Goal: Task Accomplishment & Management: Use online tool/utility

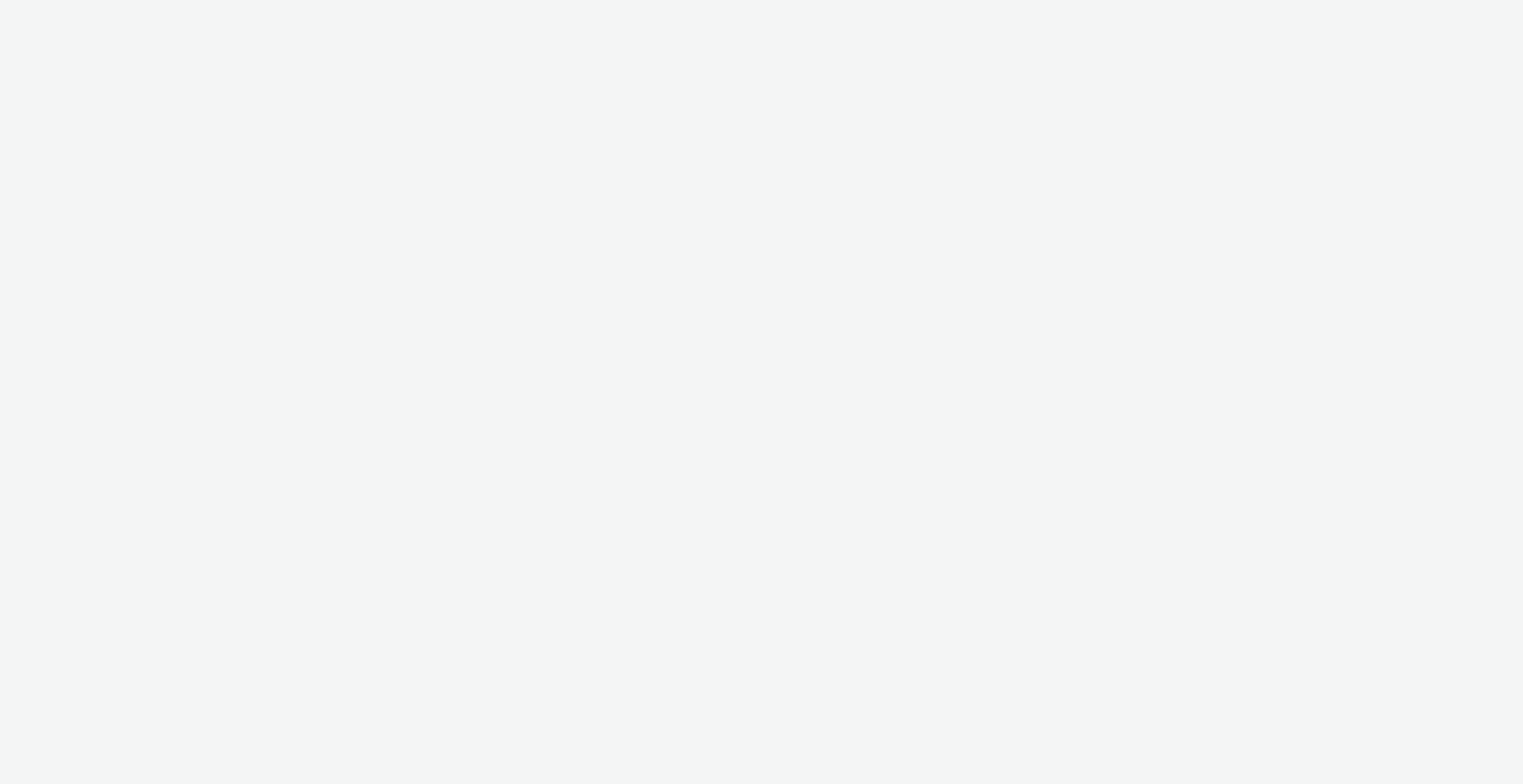
select select "b1b940d3-d05b-48b5-821e-f328c33b988b"
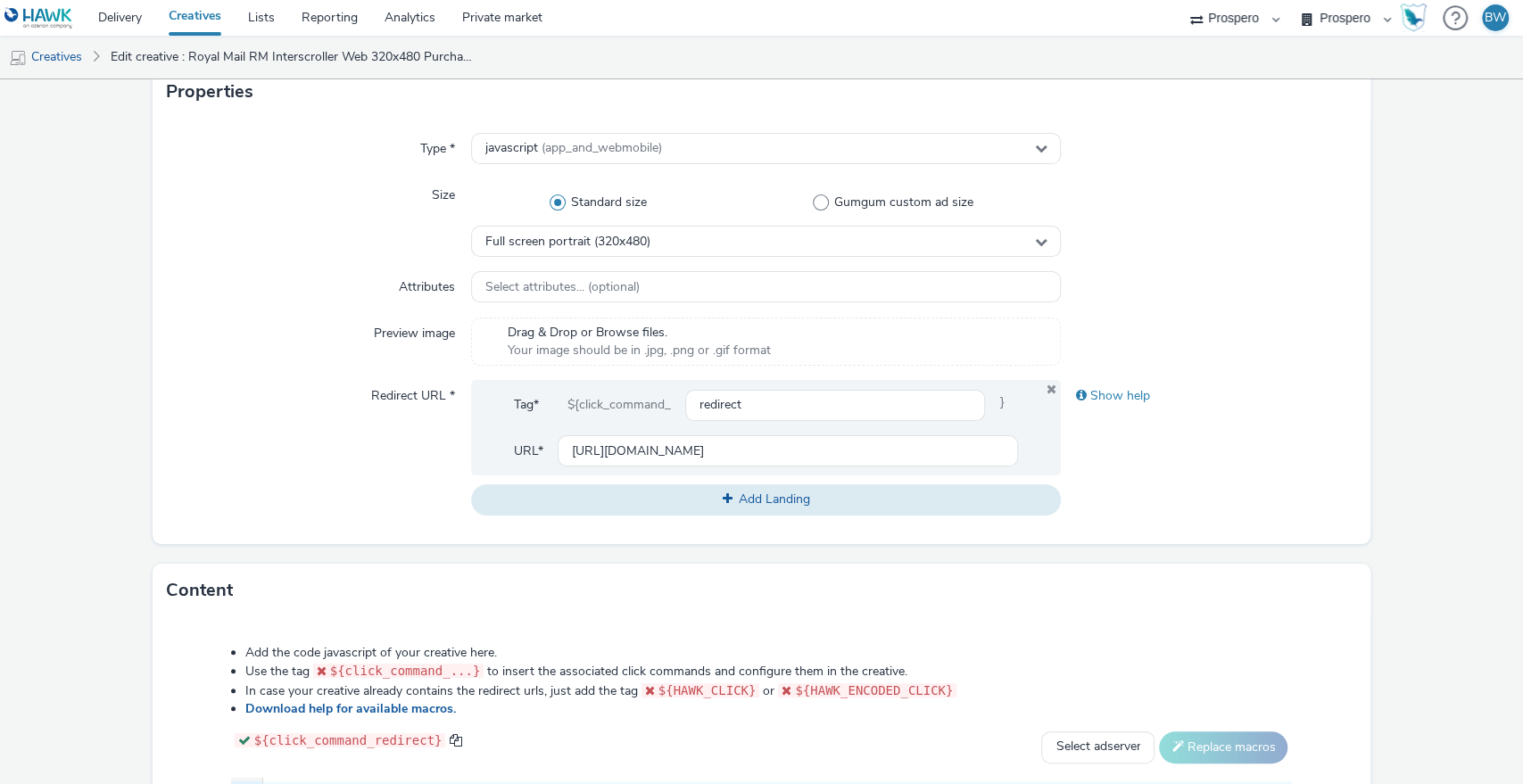
scroll to position [378, 0]
click at [642, 452] on input "[URL][DOMAIN_NAME]" at bounding box center [788, 449] width 461 height 31
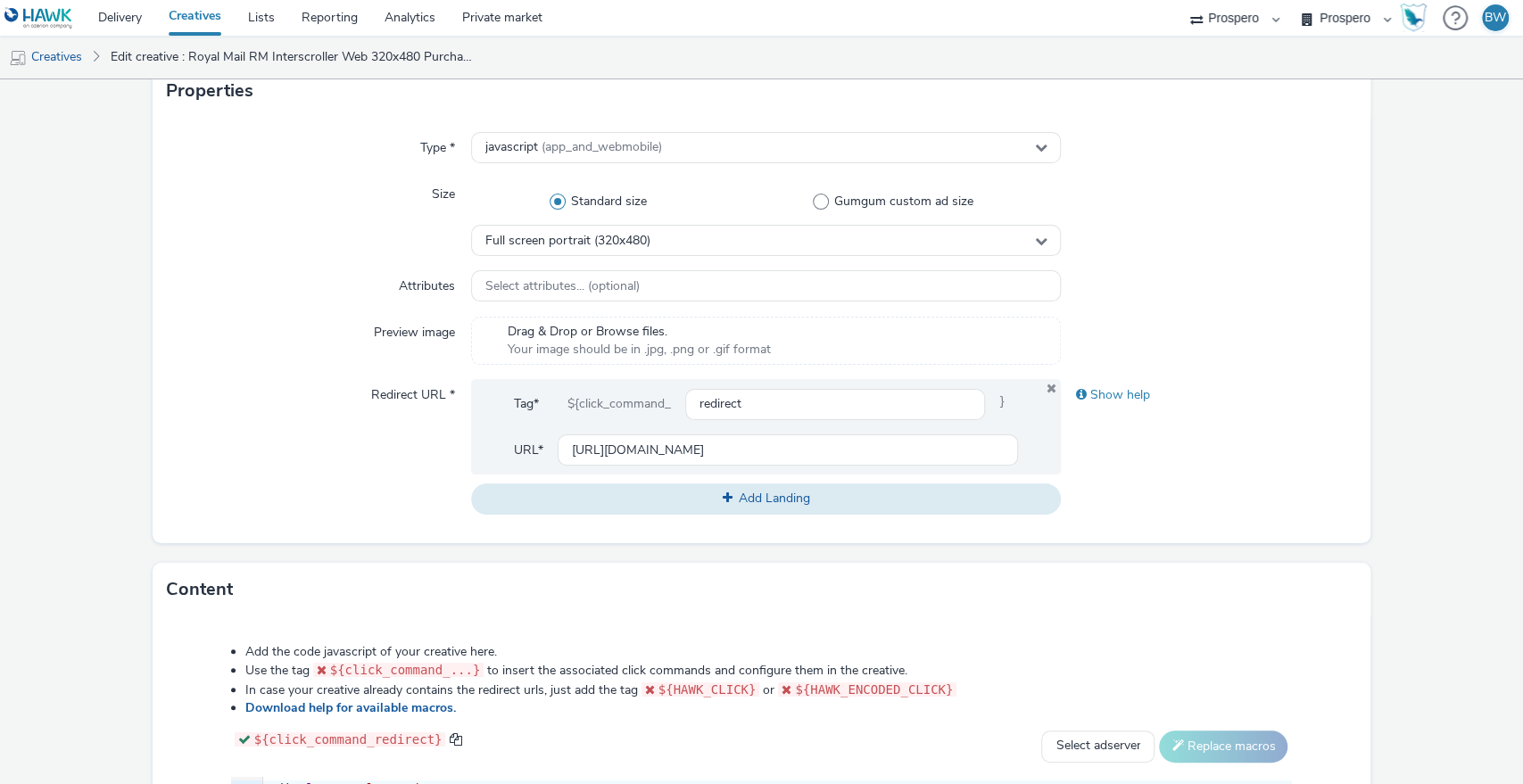
click at [255, 360] on div "Preview image" at bounding box center [319, 341] width 304 height 48
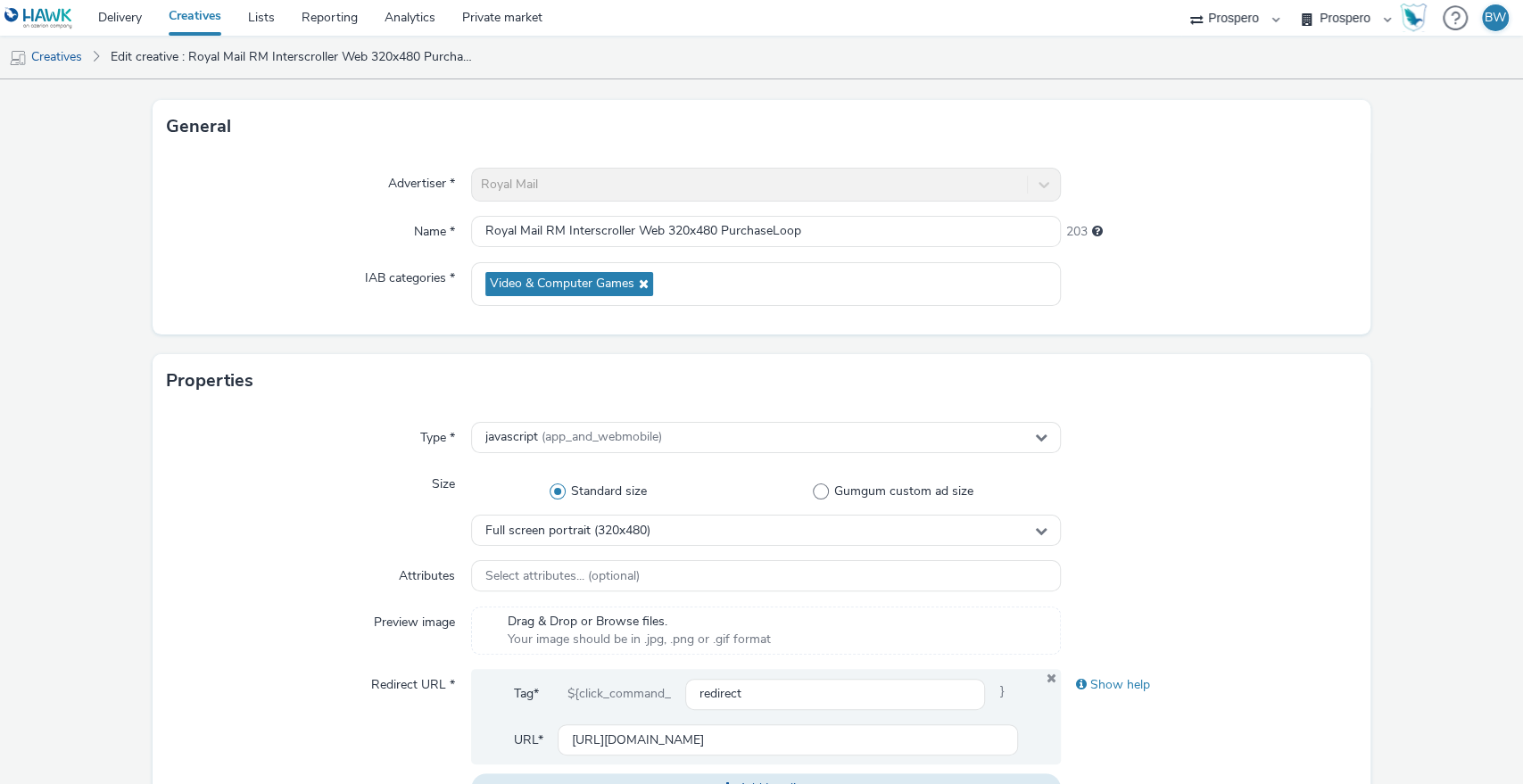
scroll to position [0, 0]
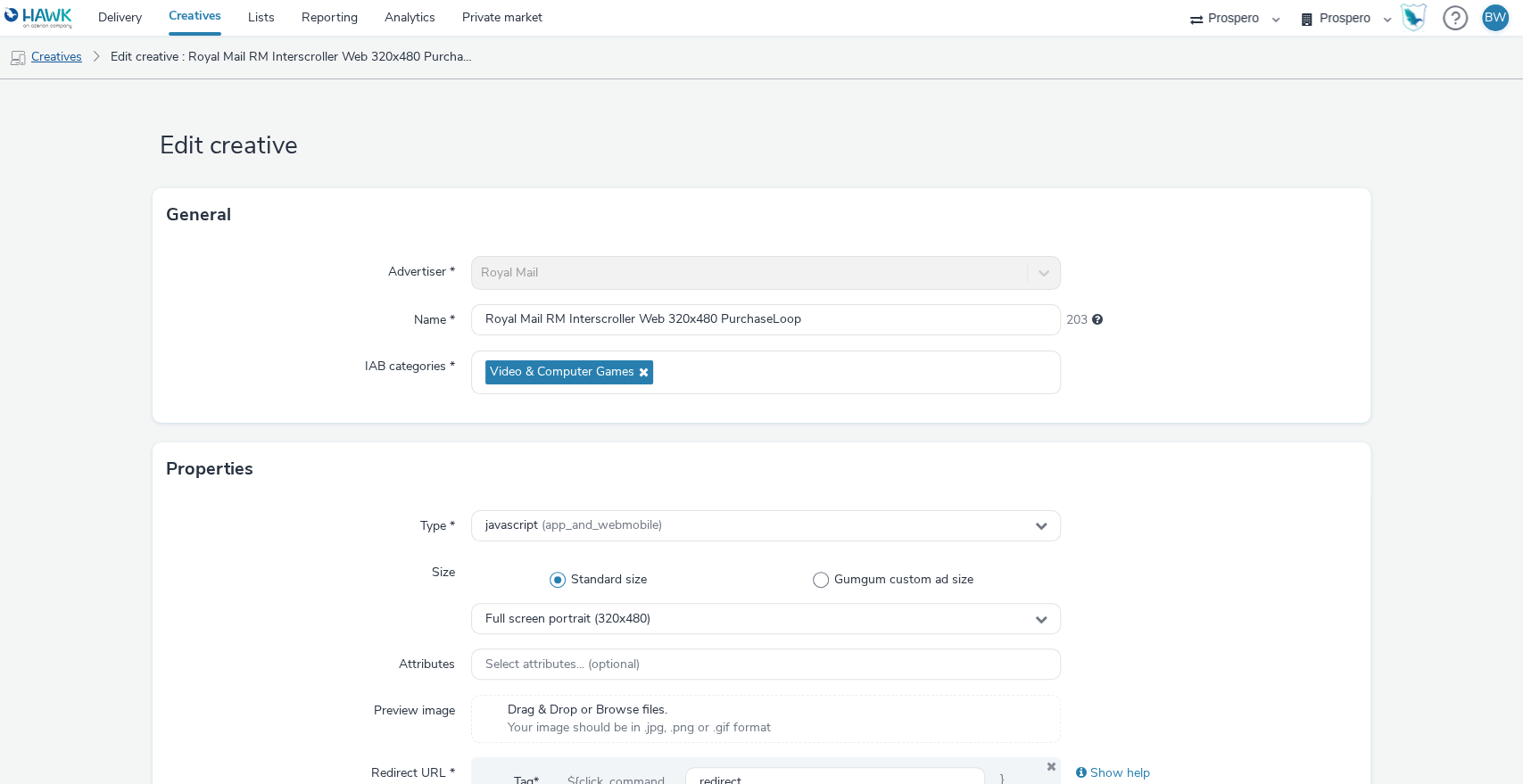
click at [57, 49] on link "Creatives" at bounding box center [46, 57] width 91 height 43
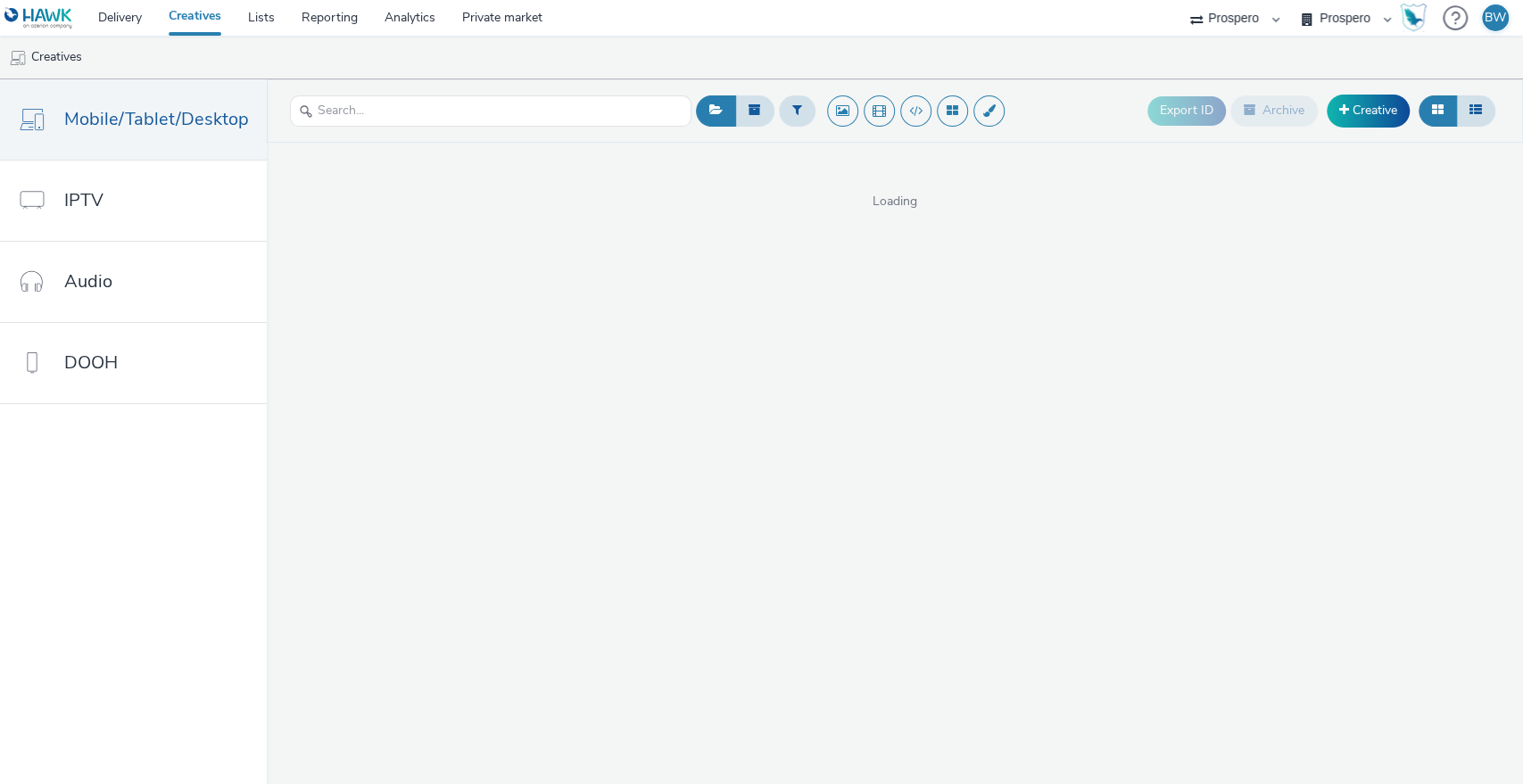
click at [27, 22] on img at bounding box center [38, 18] width 69 height 22
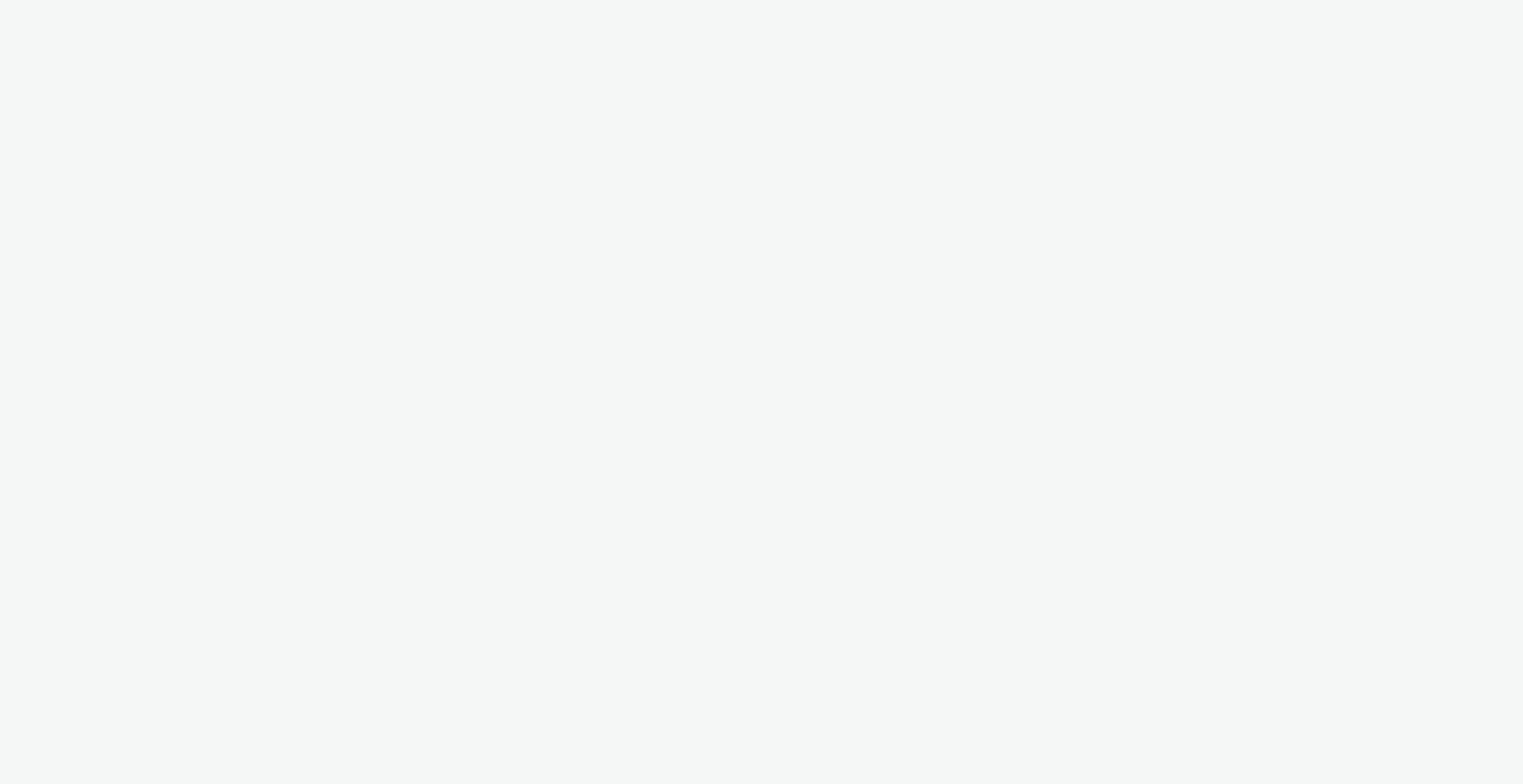
select select "b1b940d3-d05b-48b5-821e-f328c33b988b"
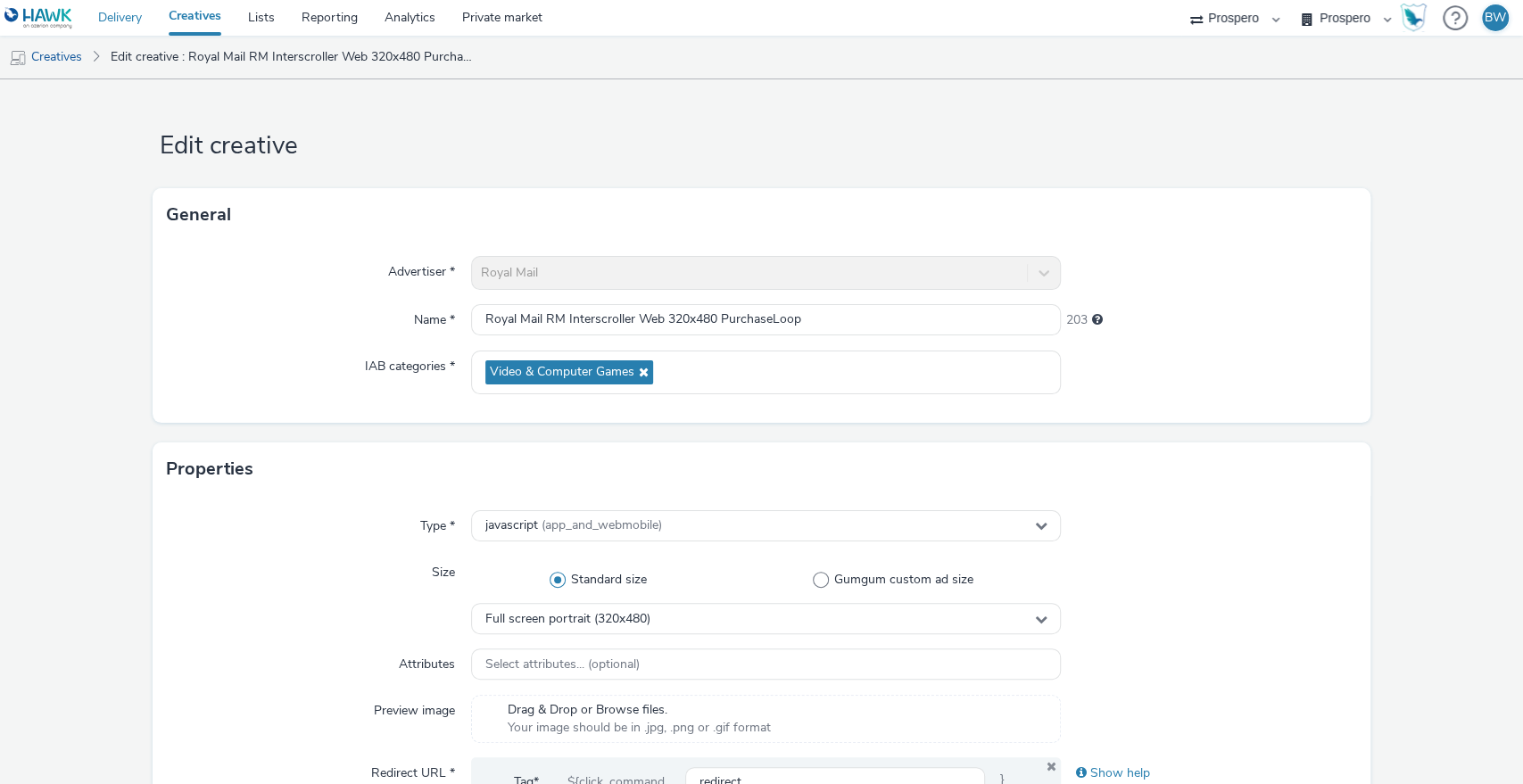
click at [126, 21] on link "Delivery" at bounding box center [119, 18] width 71 height 36
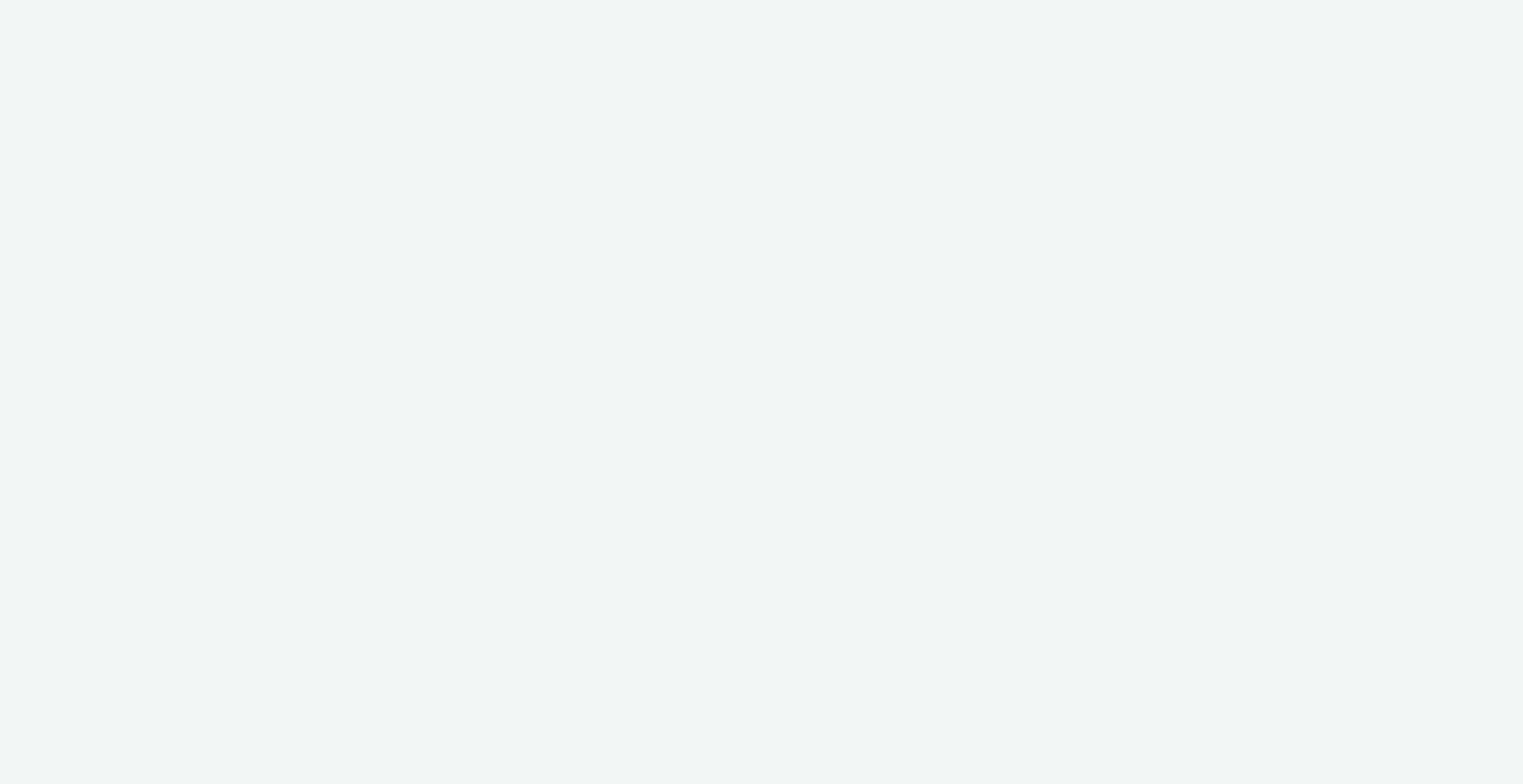
select select "b1b940d3-d05b-48b5-821e-f328c33b988b"
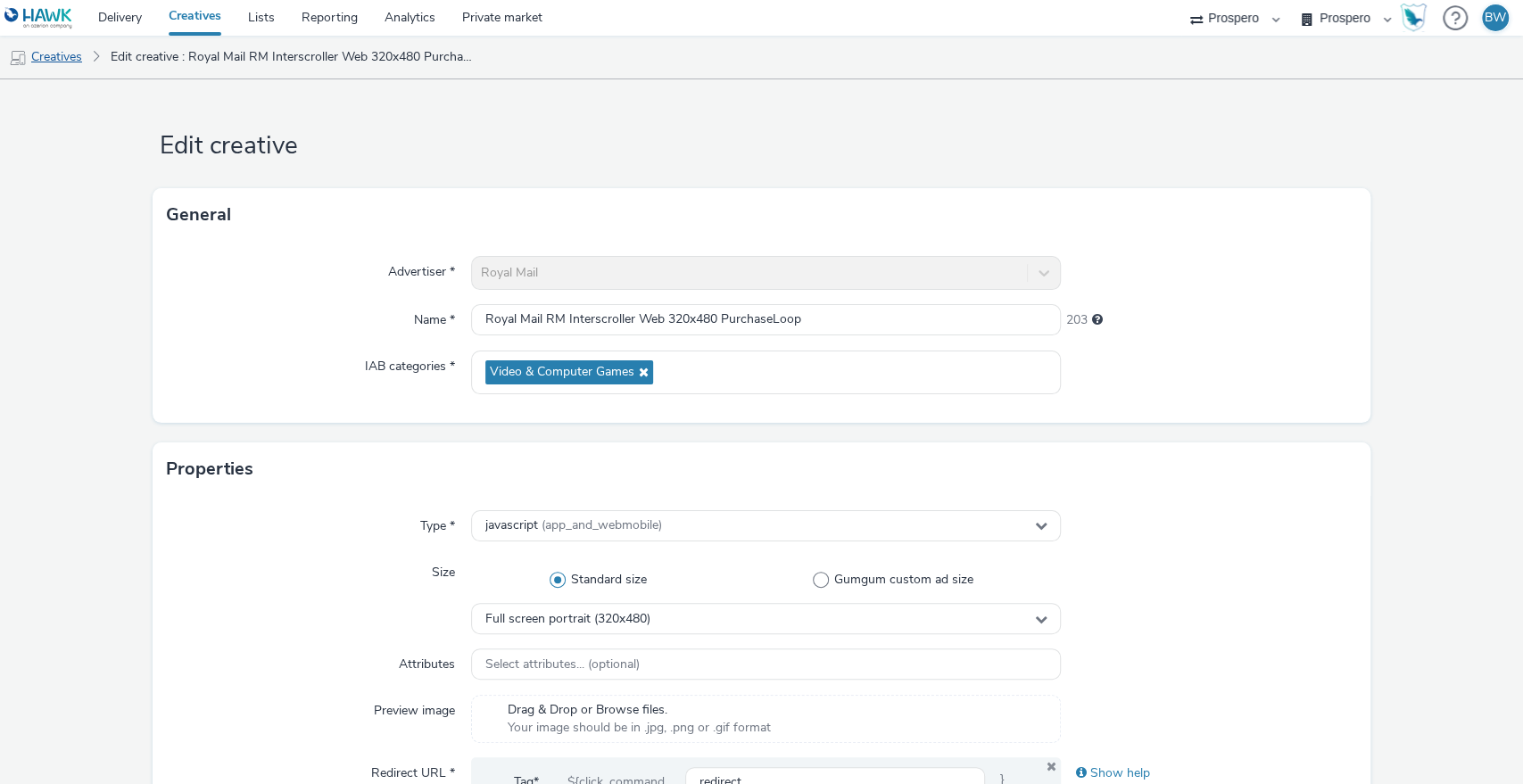
click at [43, 62] on link "Creatives" at bounding box center [46, 57] width 91 height 43
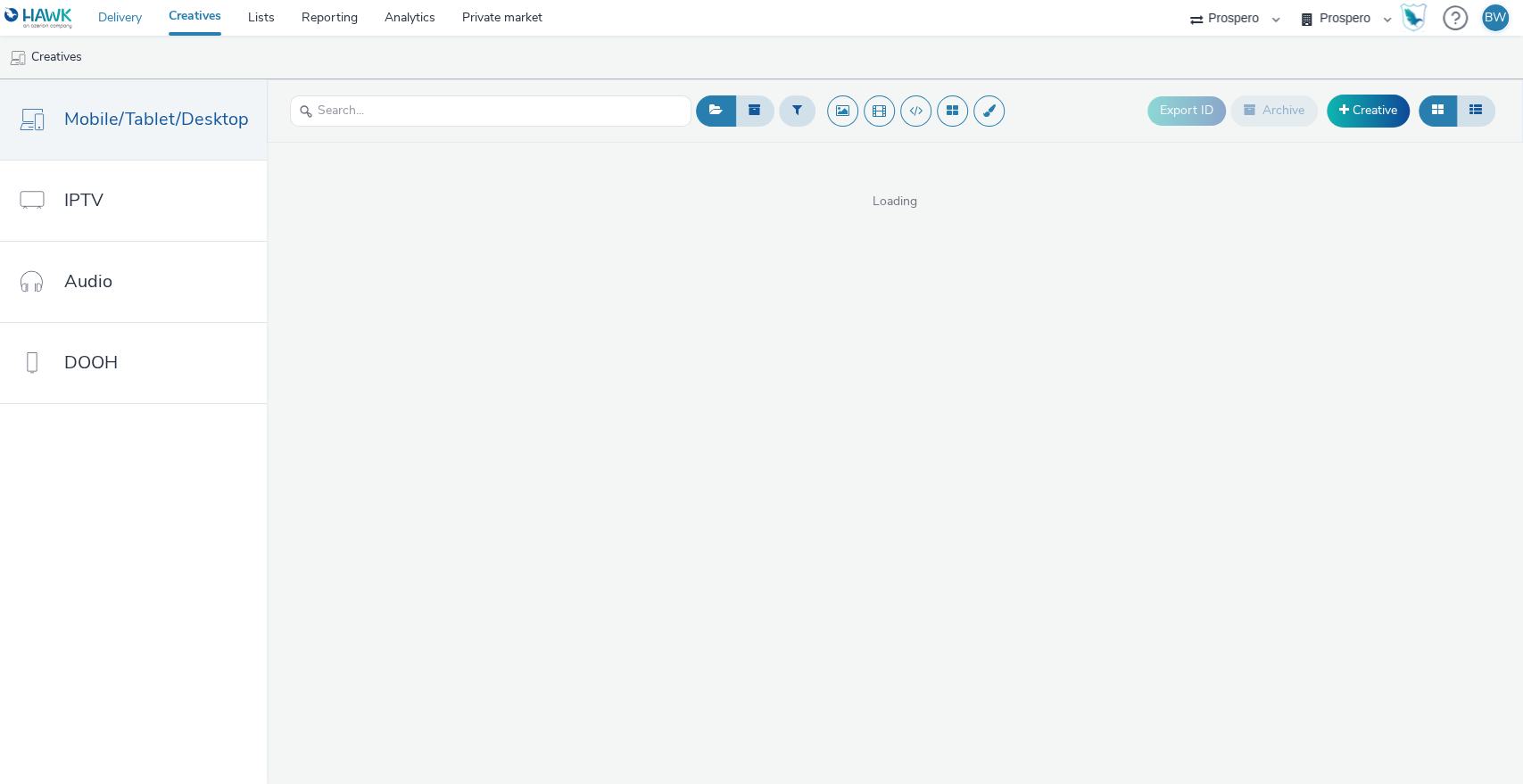
click at [128, 22] on link "Delivery" at bounding box center [119, 18] width 71 height 36
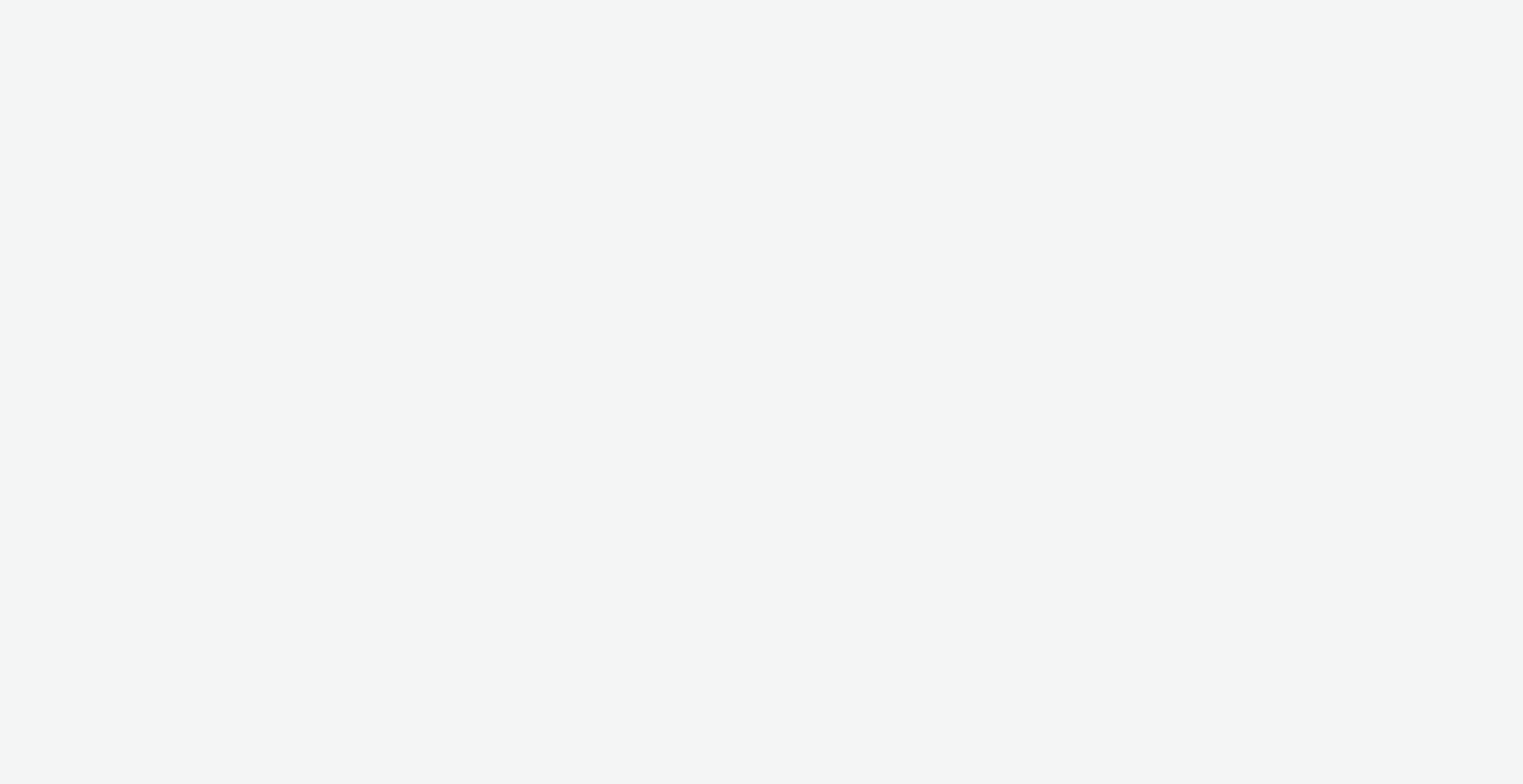
select select "b1b940d3-d05b-48b5-821e-f328c33b988b"
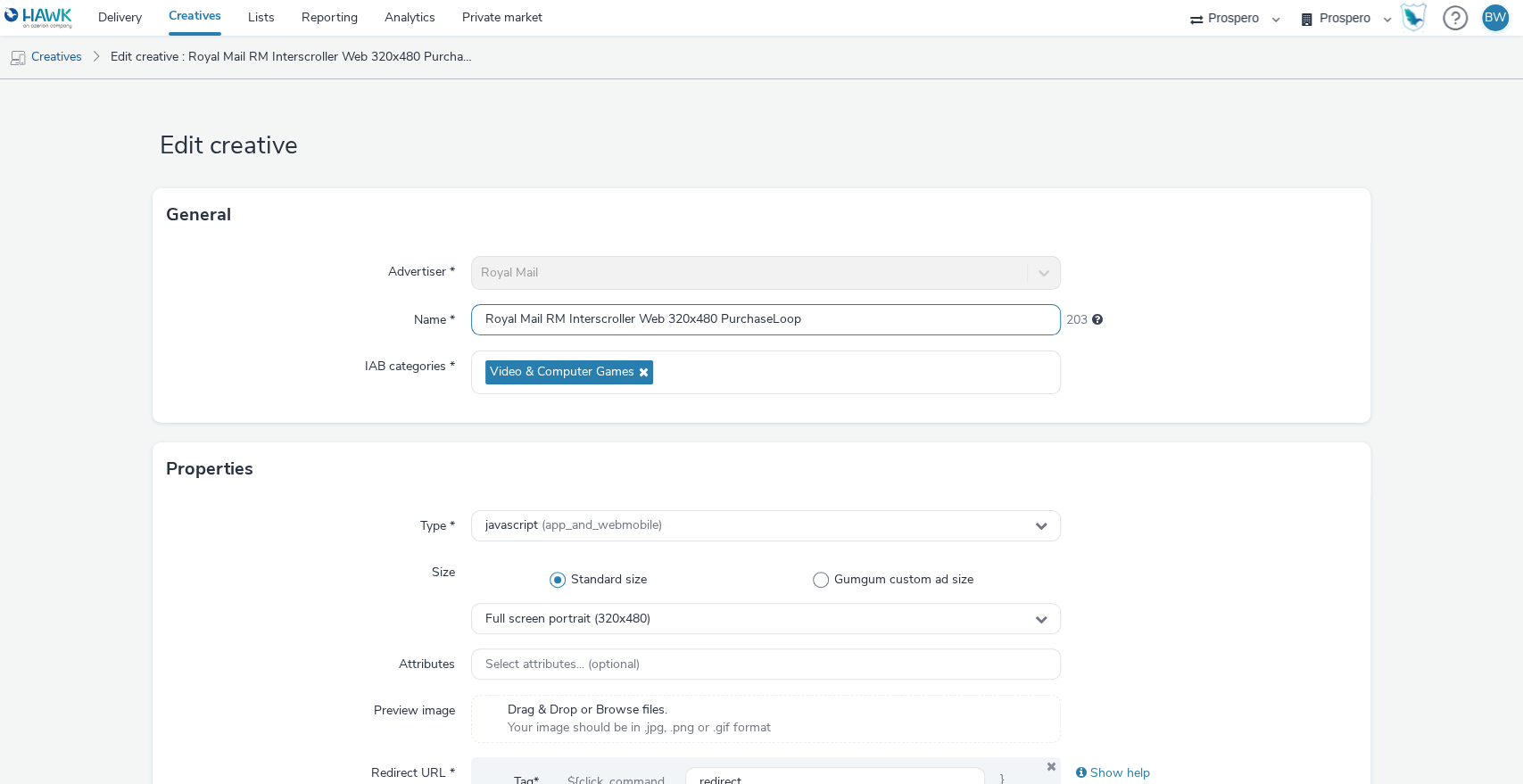
click at [615, 332] on input "Royal Mail RM Interscroller Web 320x480 PurchaseLoop" at bounding box center [766, 319] width 591 height 31
click at [129, 23] on link "Delivery" at bounding box center [119, 18] width 71 height 36
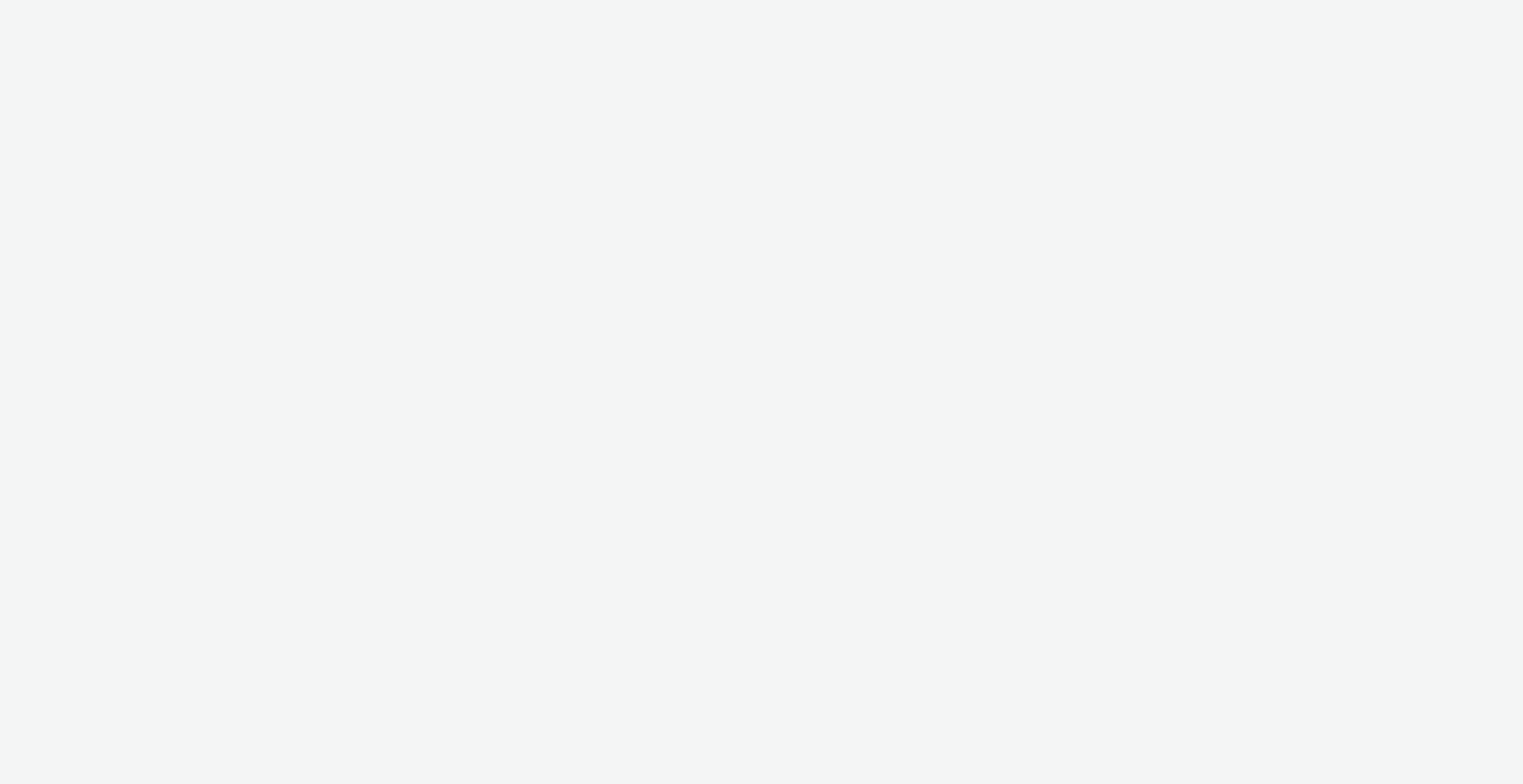
select select "b1b940d3-d05b-48b5-821e-f328c33b988b"
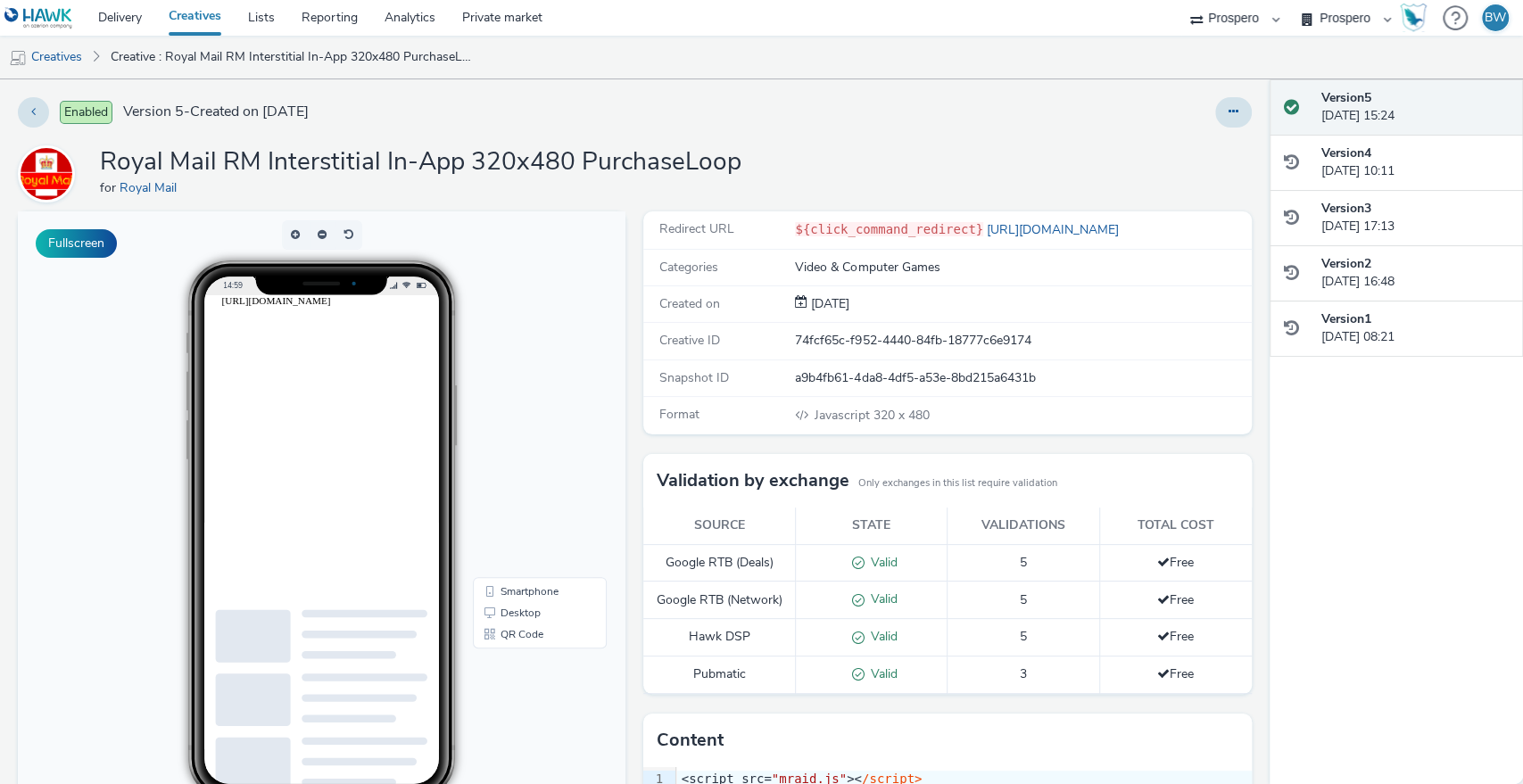
click at [356, 441] on div at bounding box center [364, 509] width 285 height 428
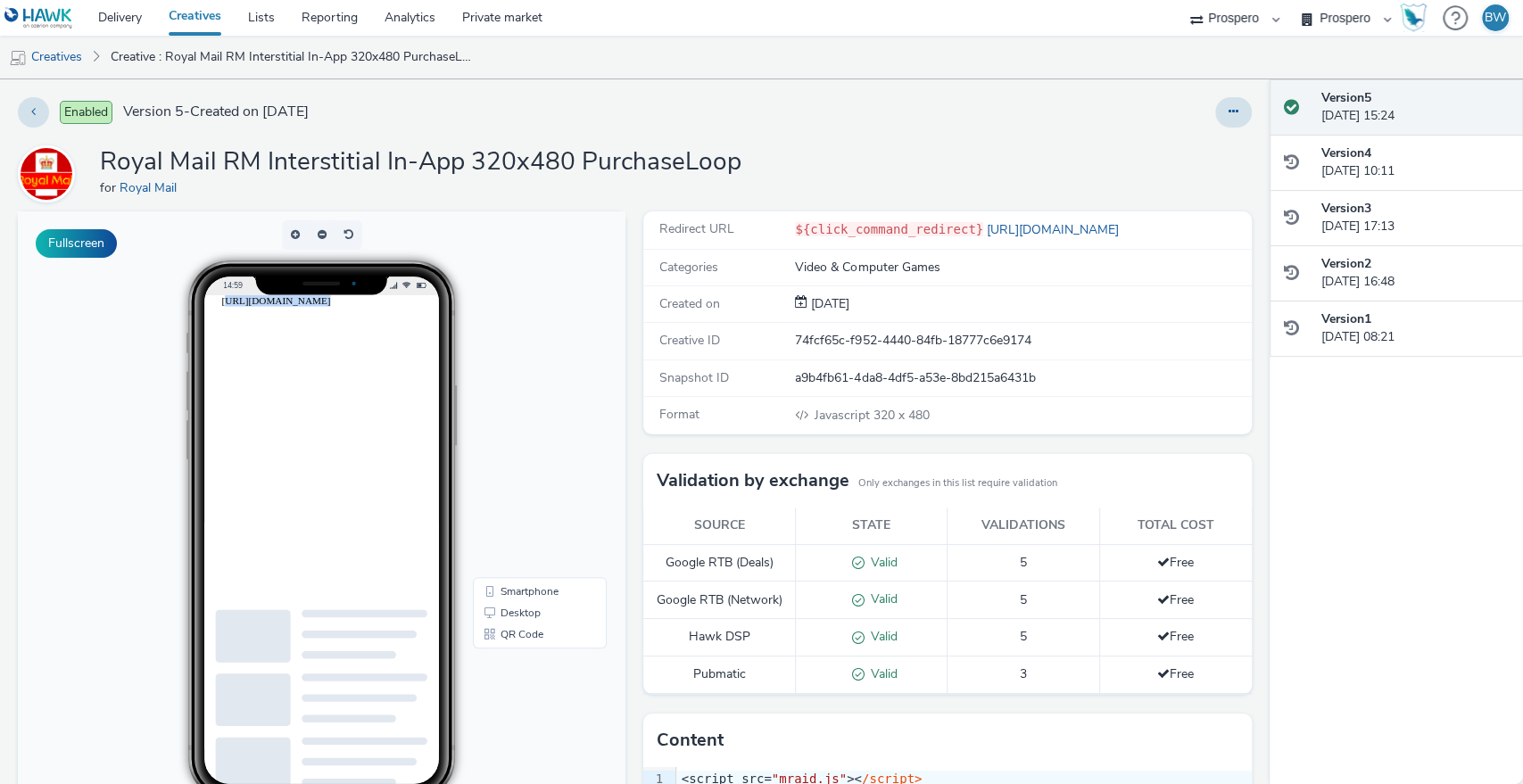
click at [356, 441] on div at bounding box center [364, 509] width 285 height 428
click at [539, 395] on body "14:59 Smartphone Desktop QR Code" at bounding box center [321, 577] width 607 height 731
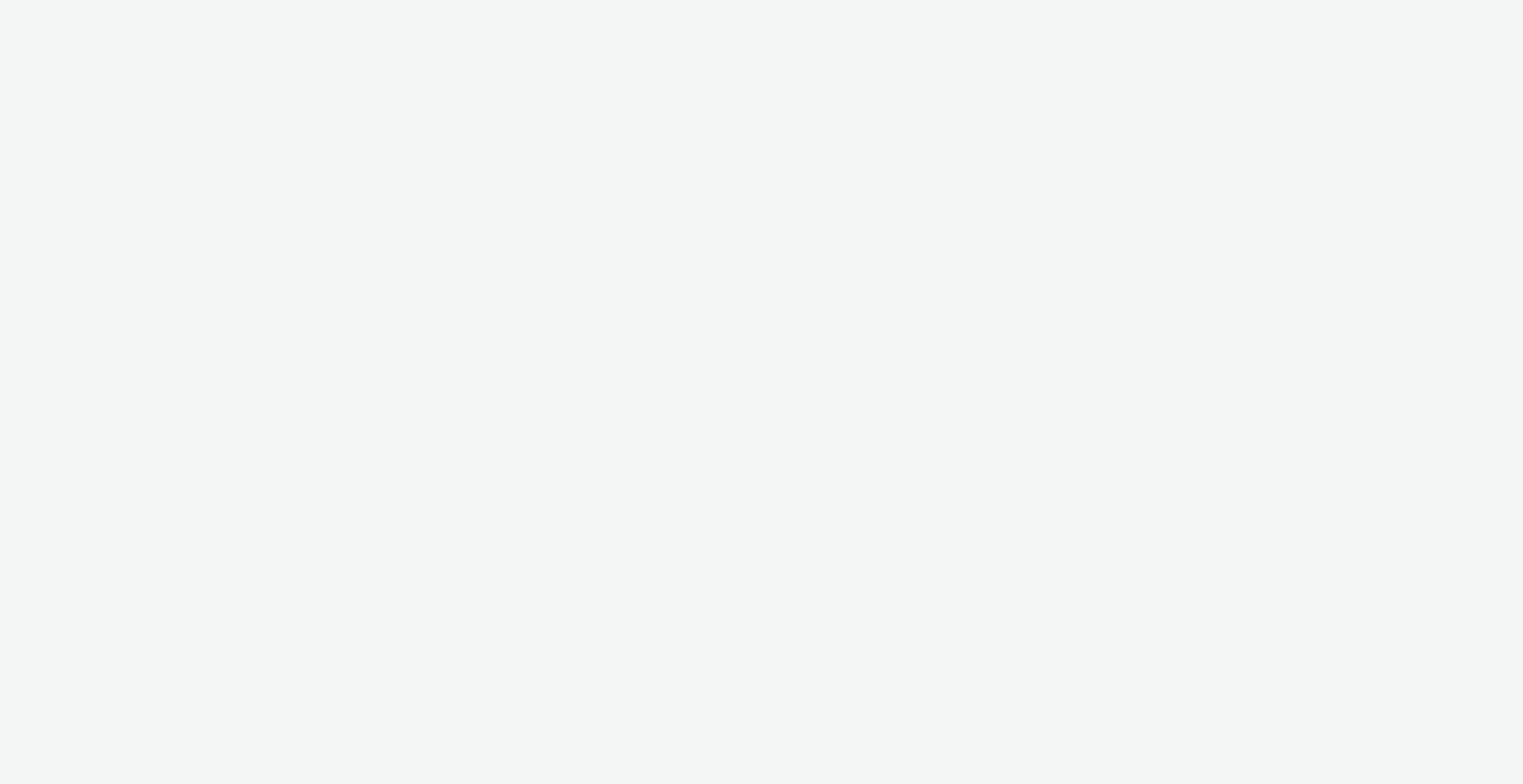
select select "b1b940d3-d05b-48b5-821e-f328c33b988b"
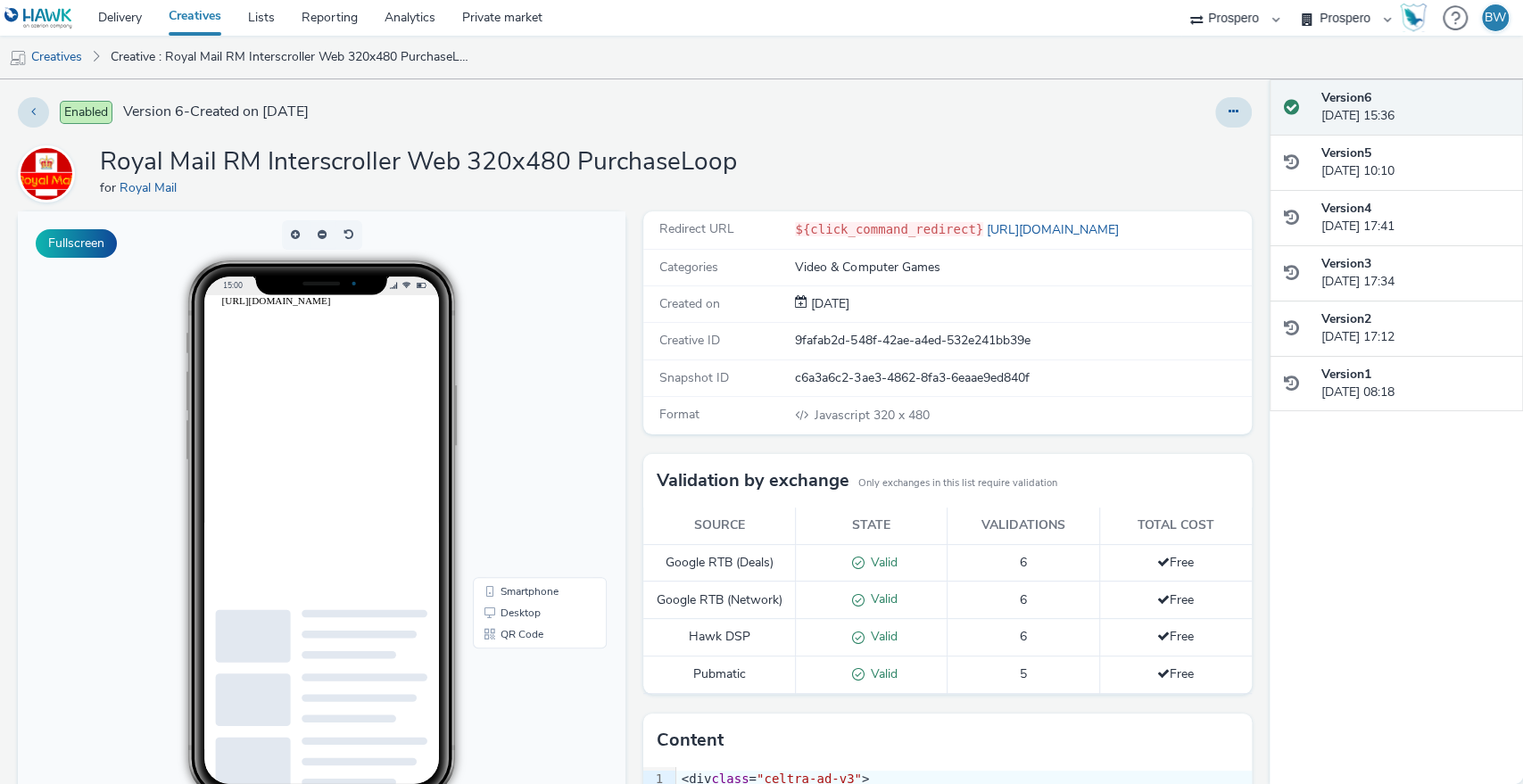
click at [350, 437] on div at bounding box center [983, 688] width 1523 height 785
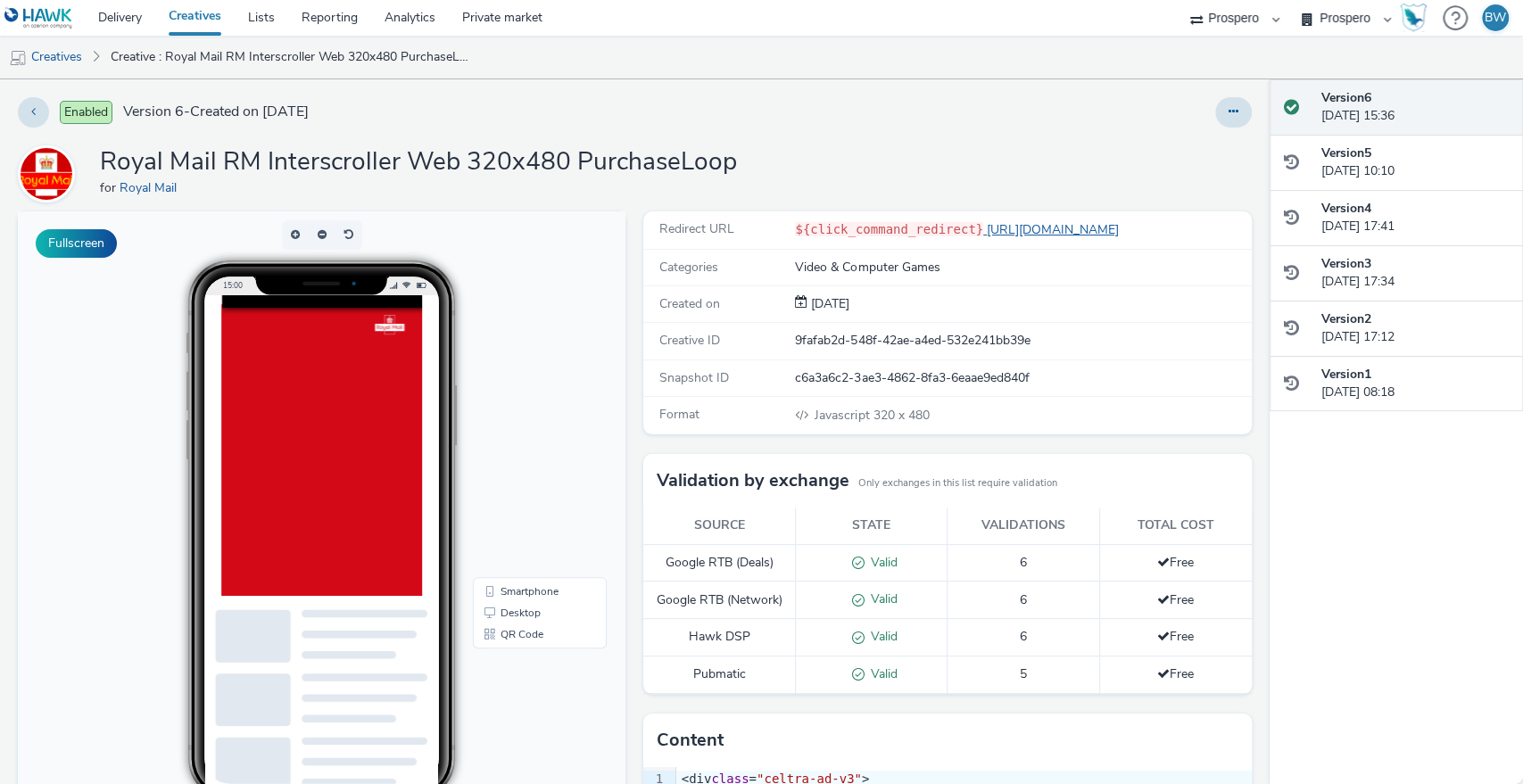
click at [1000, 224] on link "[URL][DOMAIN_NAME]" at bounding box center [1055, 230] width 143 height 17
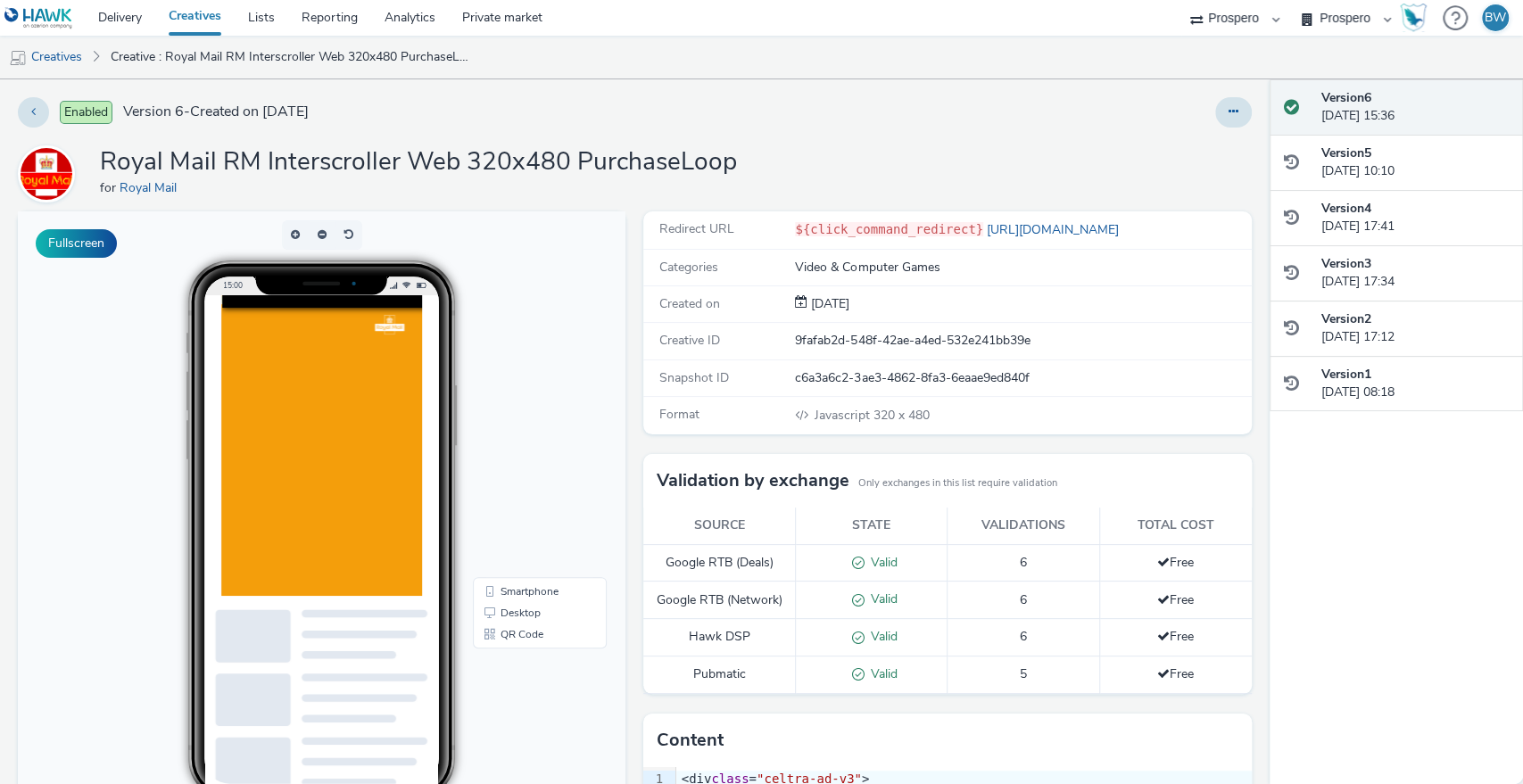
click at [462, 460] on div at bounding box center [983, 688] width 1523 height 785
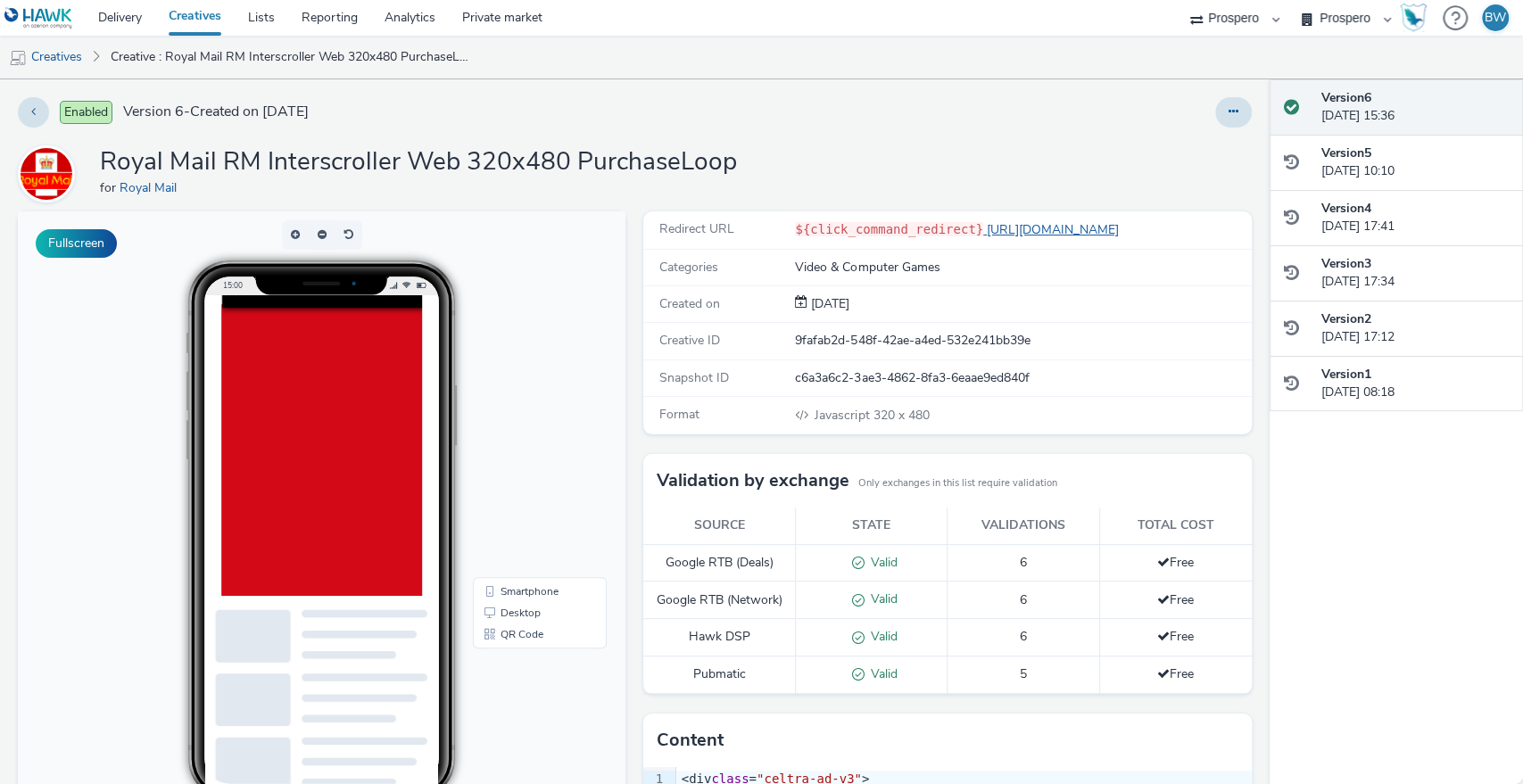
click at [999, 222] on link "[URL][DOMAIN_NAME]" at bounding box center [1055, 230] width 143 height 17
click at [435, 444] on div at bounding box center [322, 530] width 254 height 527
click at [415, 483] on div at bounding box center [983, 688] width 1523 height 785
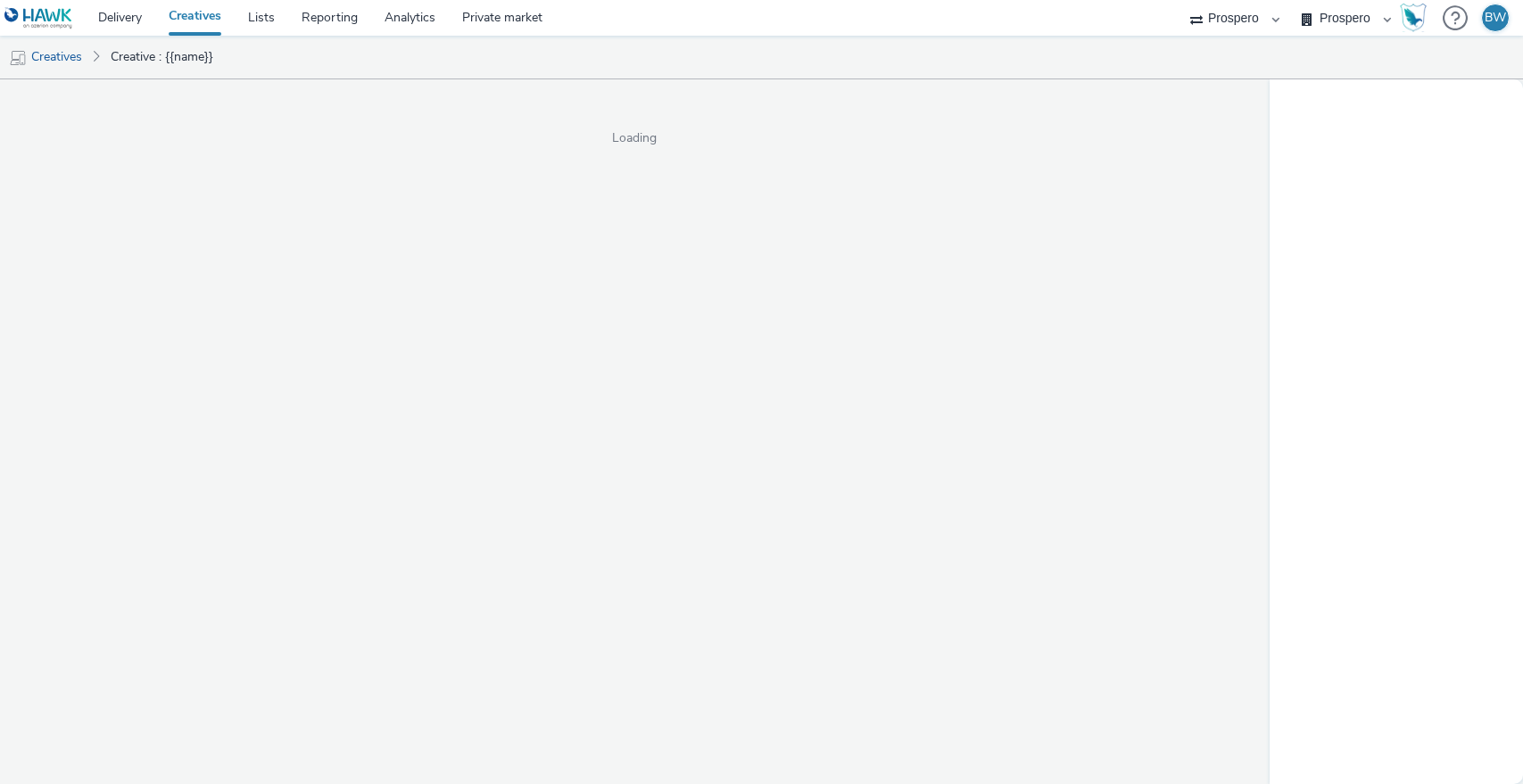
select select "b1b940d3-d05b-48b5-821e-f328c33b988b"
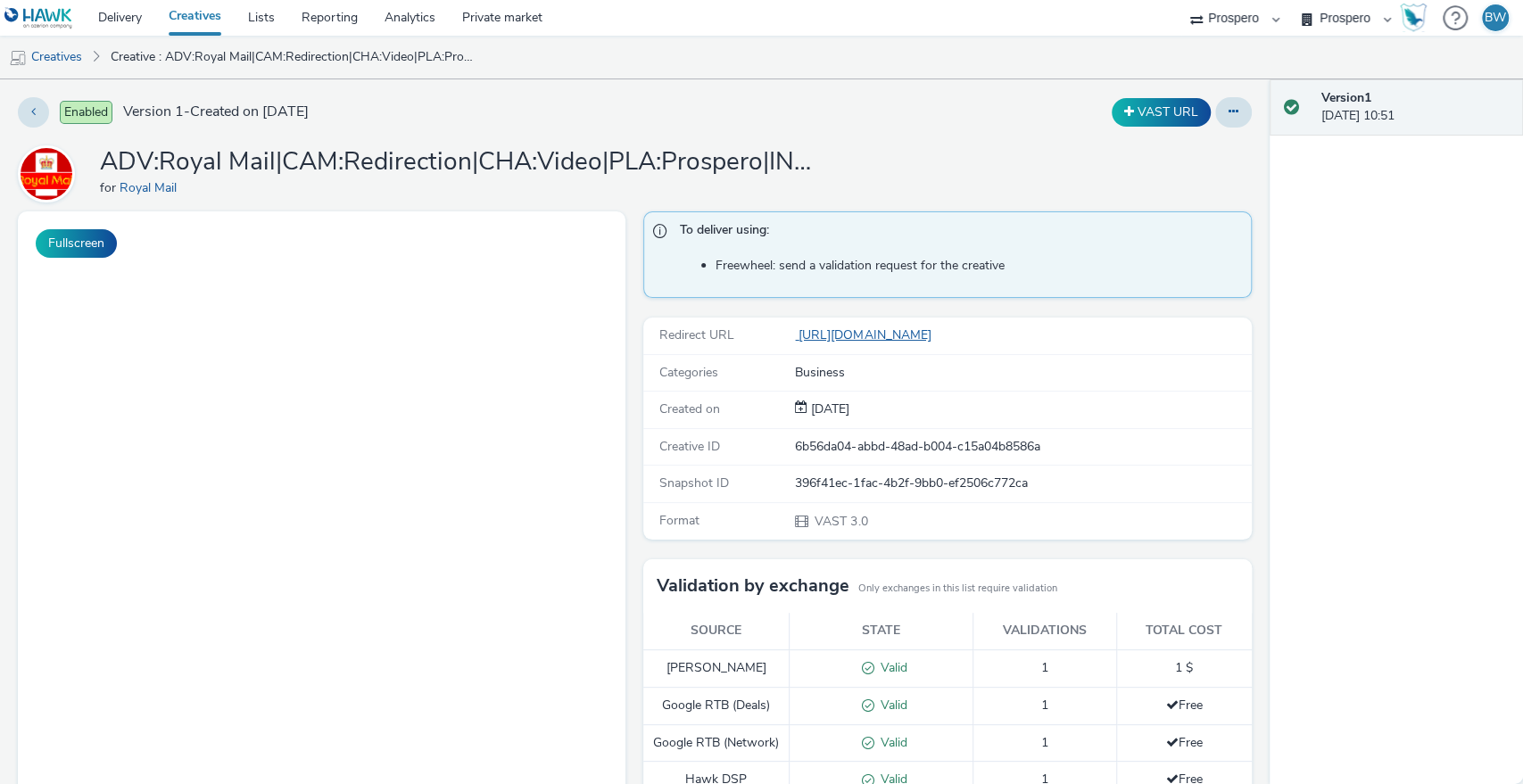
click at [893, 340] on link "[URL][DOMAIN_NAME]" at bounding box center [867, 334] width 143 height 17
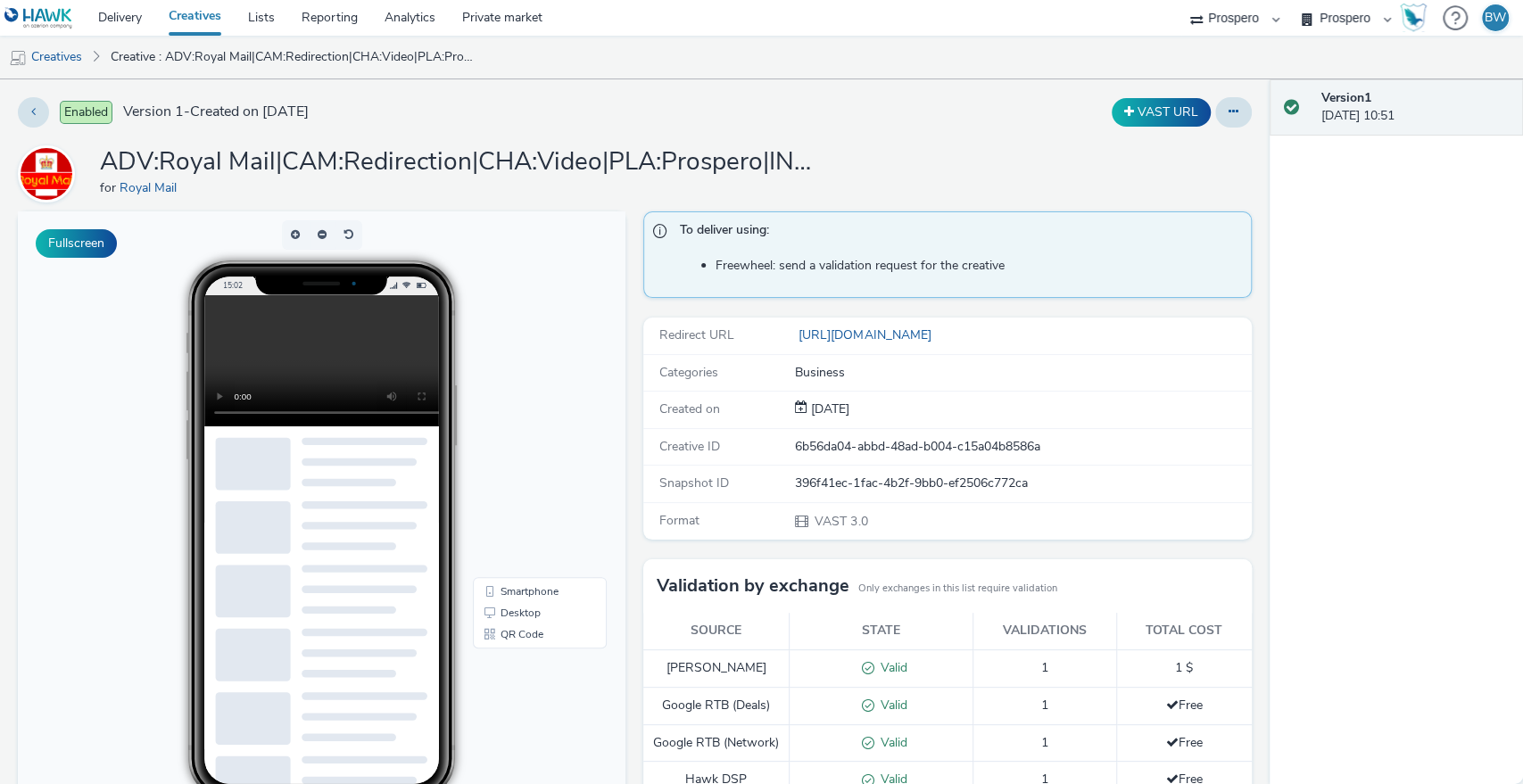
click at [237, 339] on video at bounding box center [335, 361] width 262 height 131
click at [256, 346] on video at bounding box center [335, 361] width 262 height 131
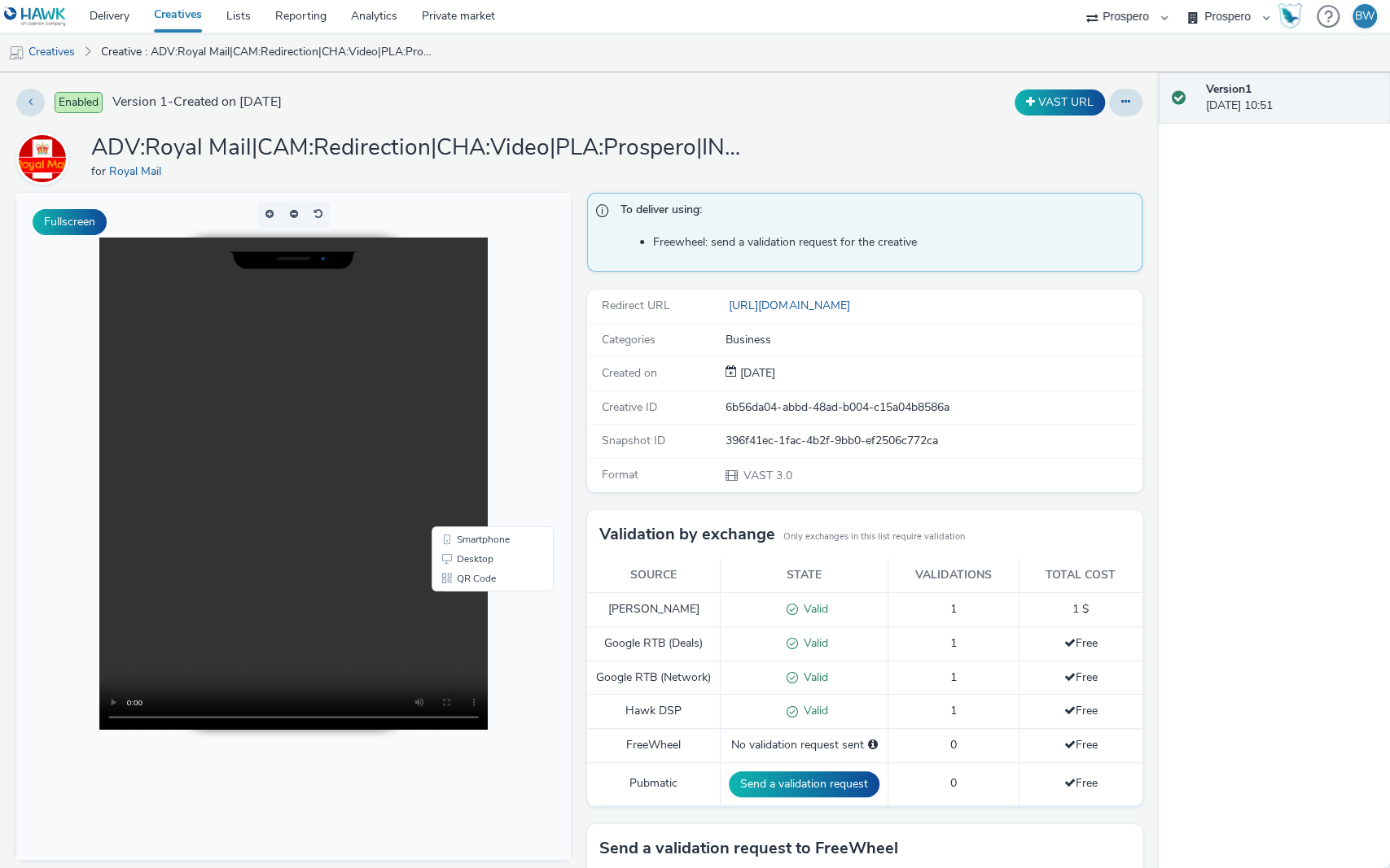
click at [259, 621] on video at bounding box center [293, 483] width 388 height 493
click at [488, 605] on video at bounding box center [293, 483] width 388 height 493
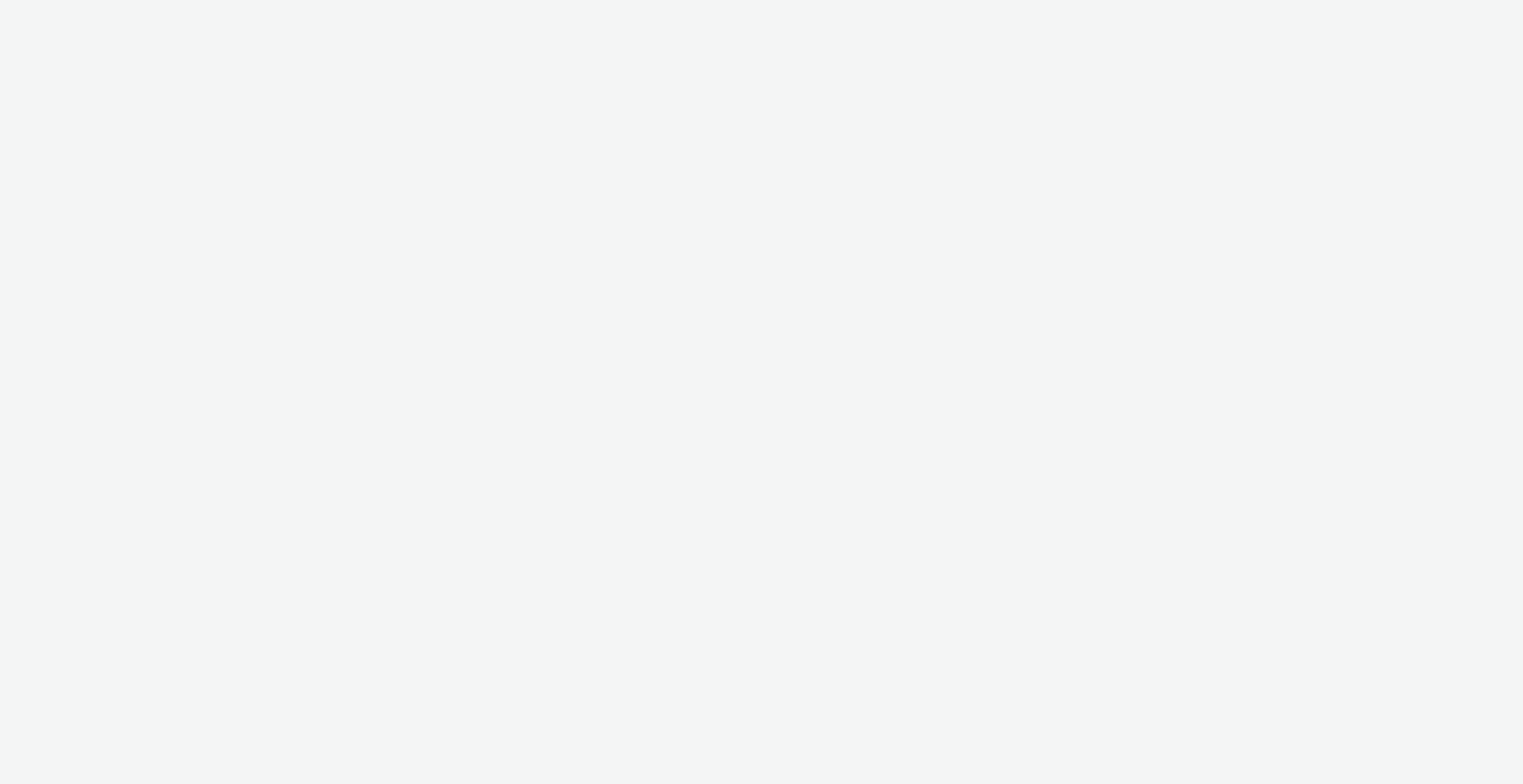
select select "b1b940d3-d05b-48b5-821e-f328c33b988b"
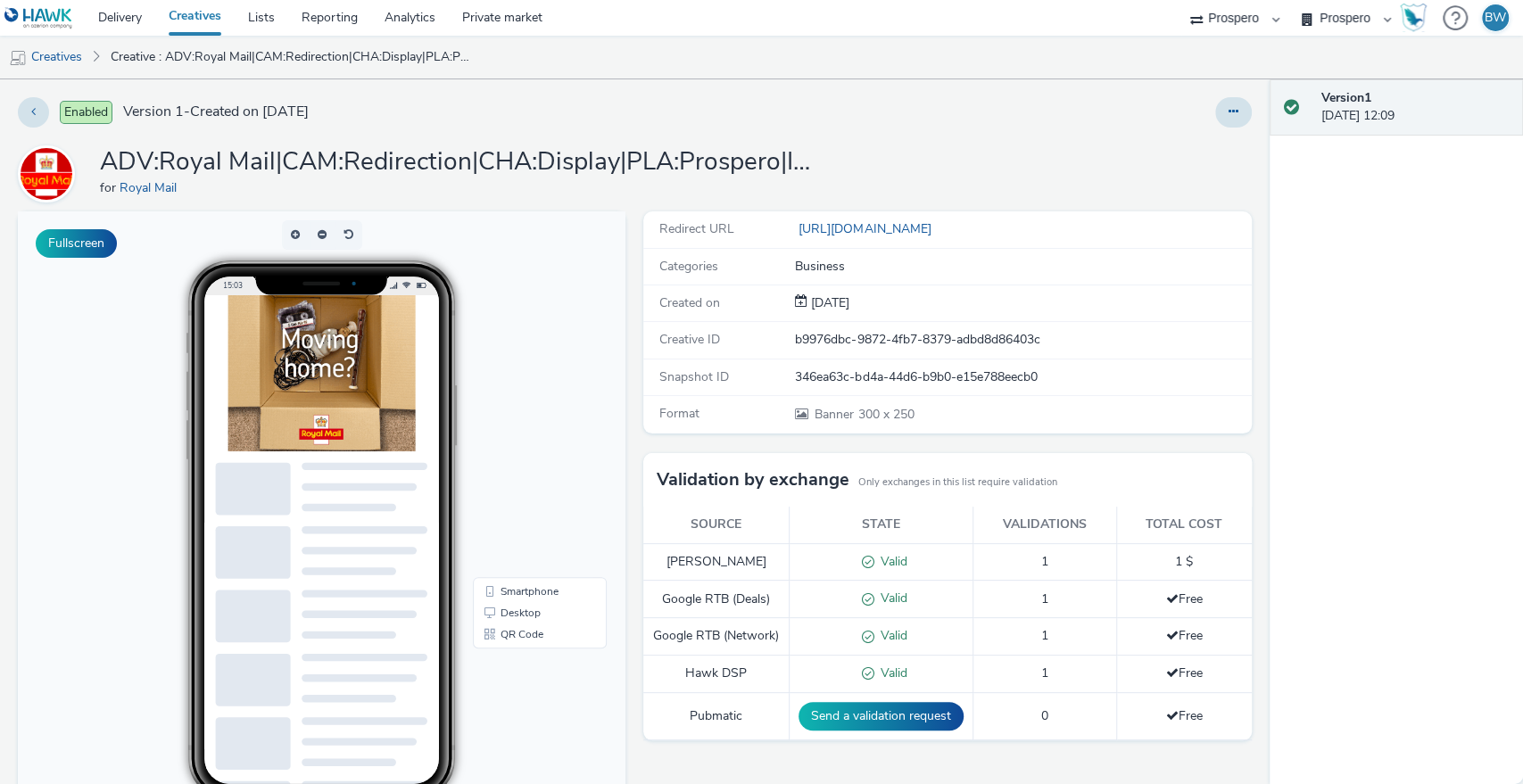
click at [336, 372] on img at bounding box center [322, 373] width 187 height 156
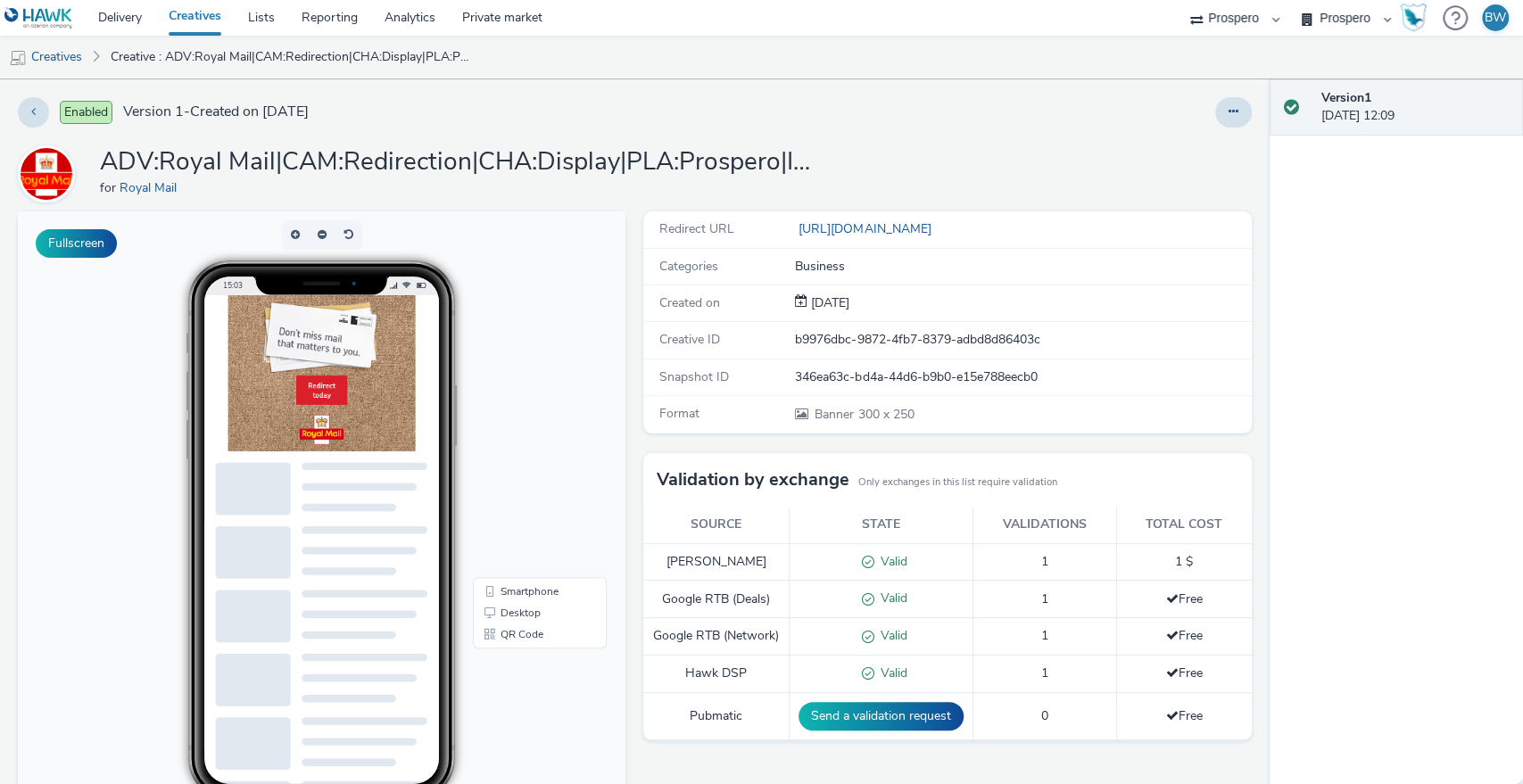
click at [288, 371] on img at bounding box center [322, 373] width 187 height 156
click at [320, 331] on img at bounding box center [322, 373] width 187 height 156
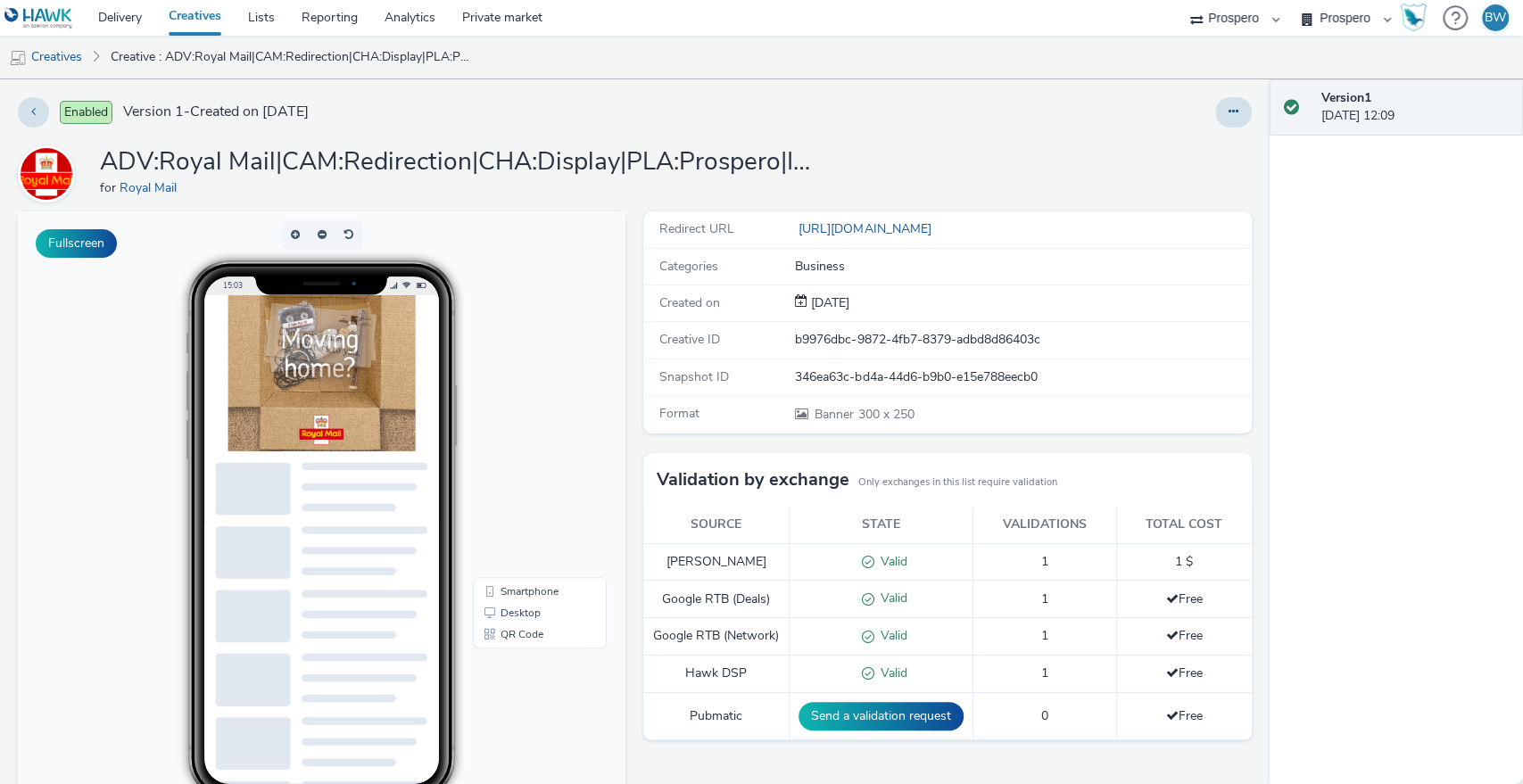
click at [339, 356] on img at bounding box center [322, 373] width 187 height 156
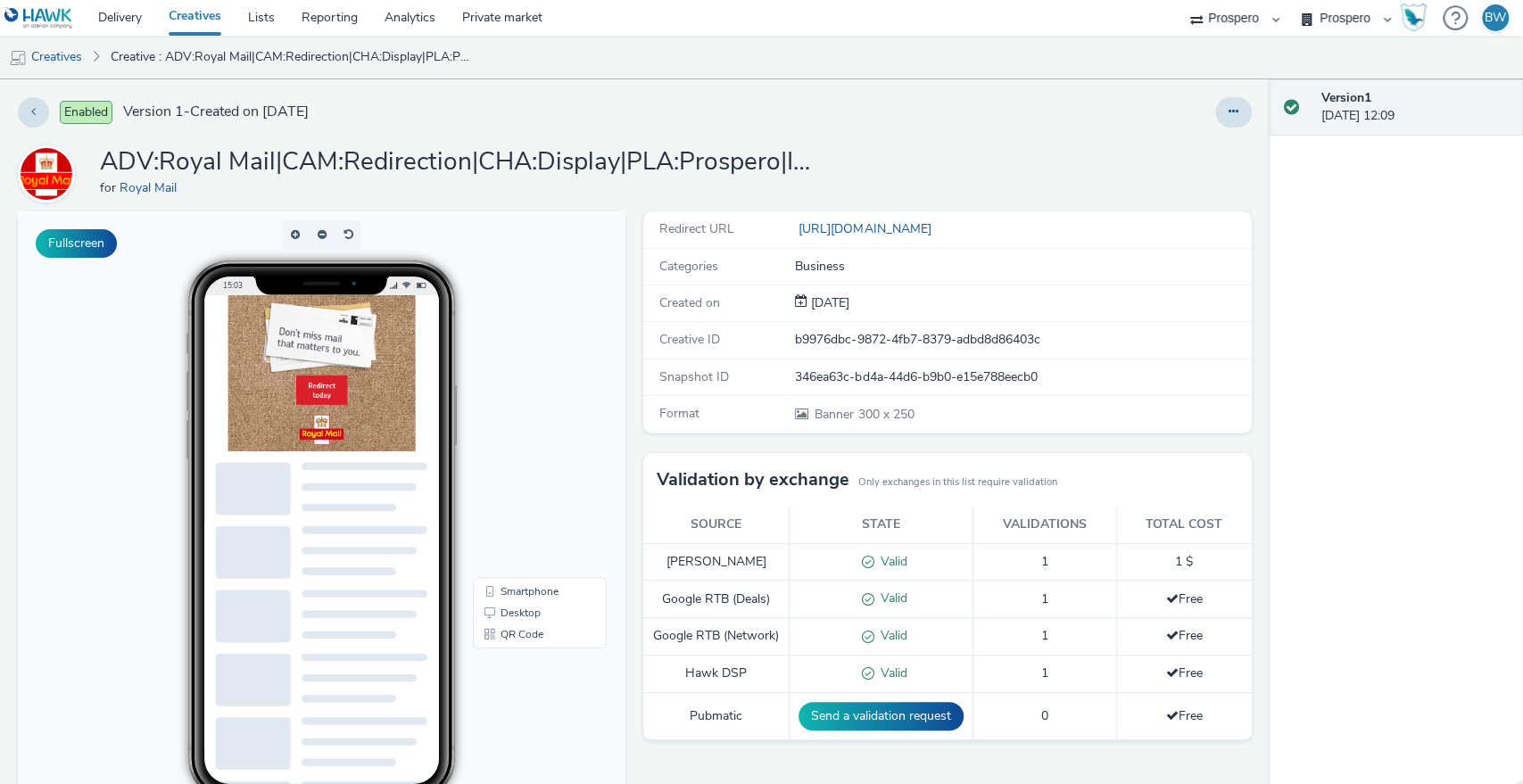
click at [325, 374] on img at bounding box center [322, 373] width 187 height 156
